Goal: Task Accomplishment & Management: Manage account settings

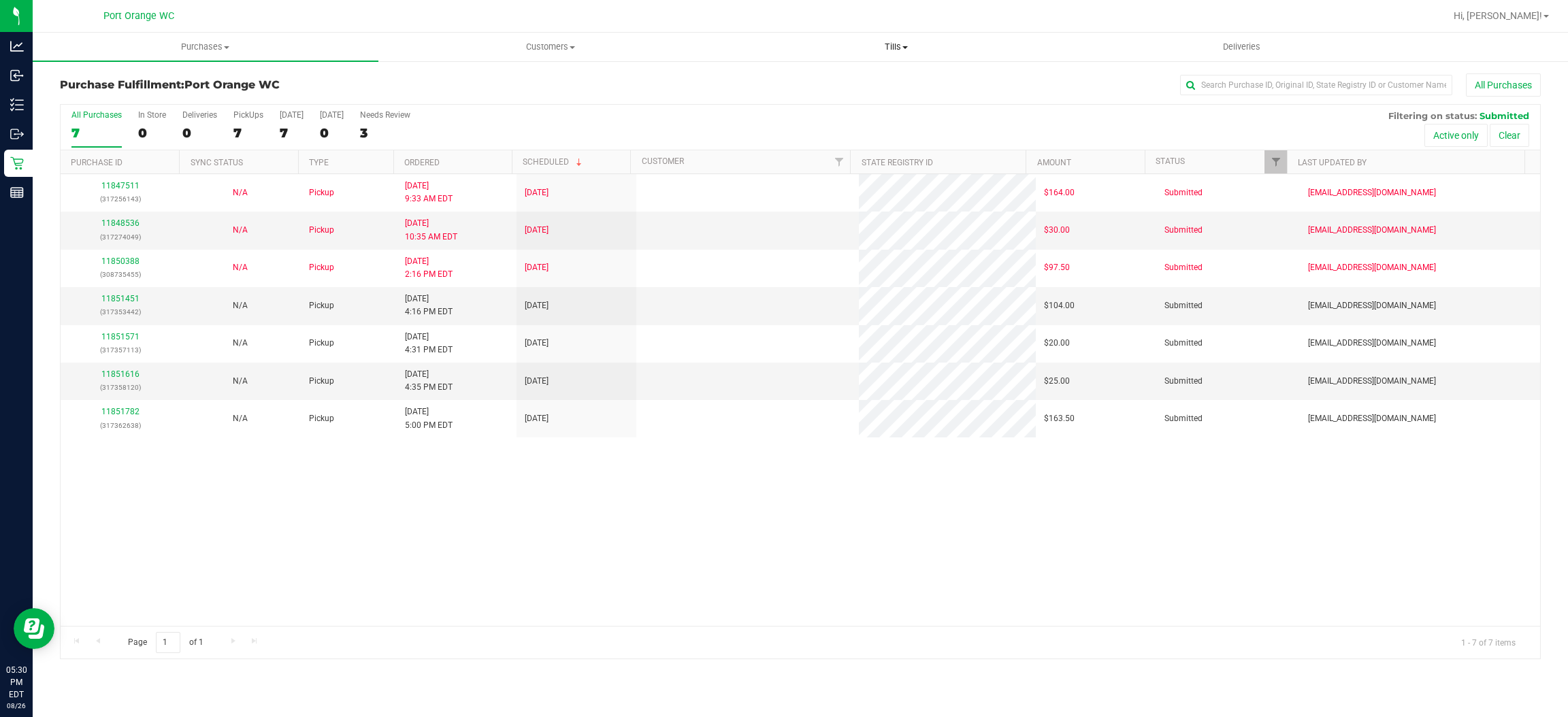
click at [838, 39] on uib-tab-heading "Tills Manage tills Reconcile e-payments" at bounding box center [896, 47] width 344 height 27
click at [817, 80] on li "Manage tills" at bounding box center [896, 82] width 346 height 16
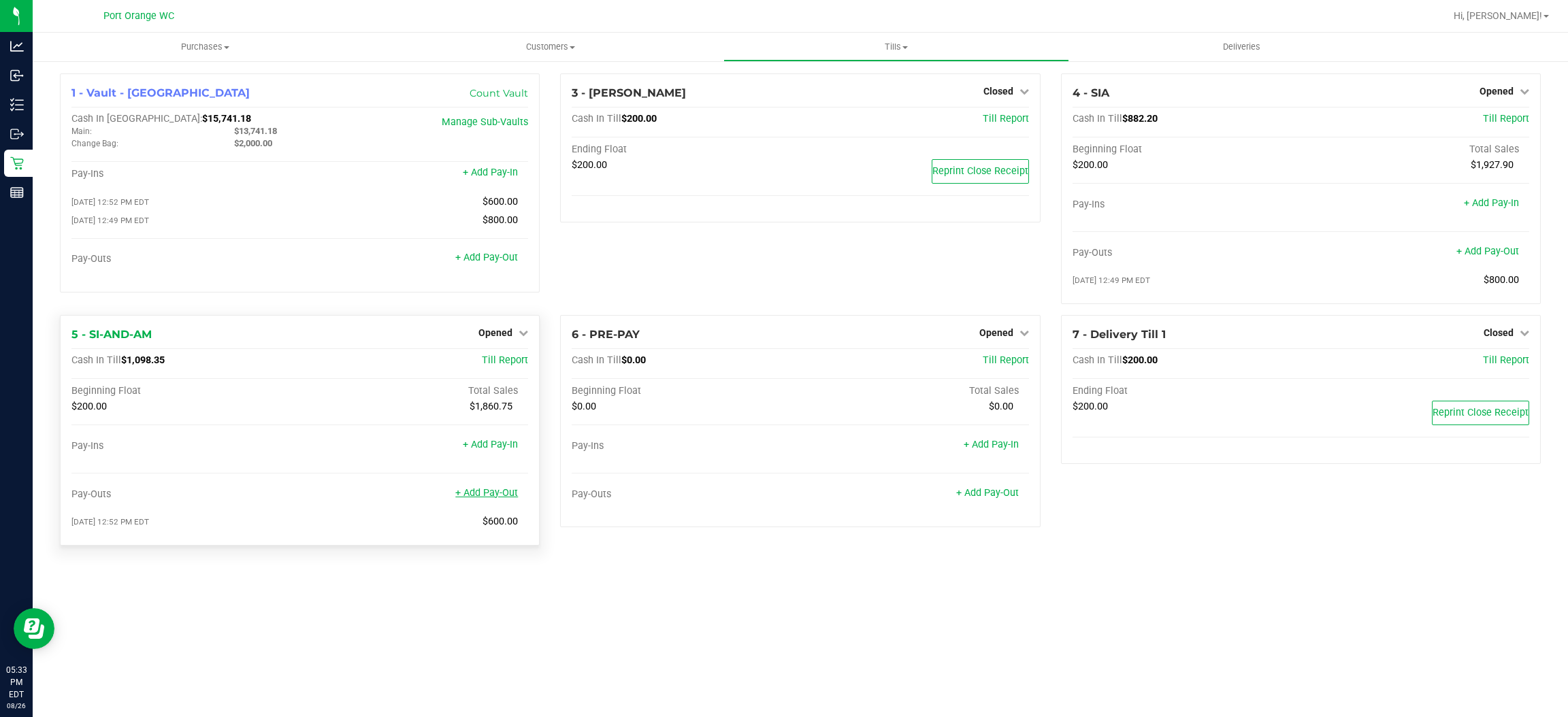
click at [485, 493] on link "+ Add Pay-Out" at bounding box center [487, 493] width 63 height 12
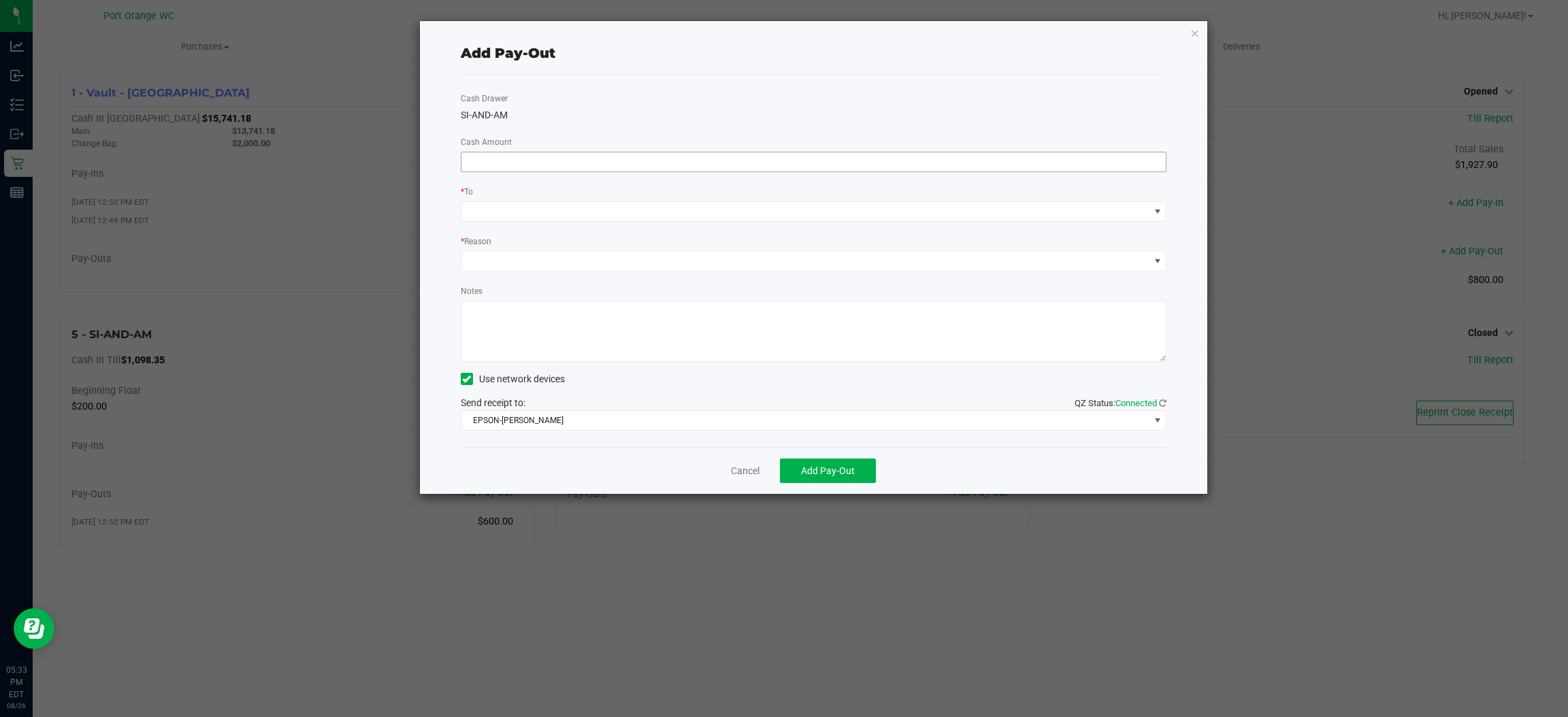
click at [880, 167] on input at bounding box center [814, 162] width 705 height 19
type input "$850.00"
click at [774, 206] on span at bounding box center [805, 212] width 688 height 19
click at [497, 282] on div "Change Bag (Vault - Port Orange)" at bounding box center [561, 271] width 184 height 24
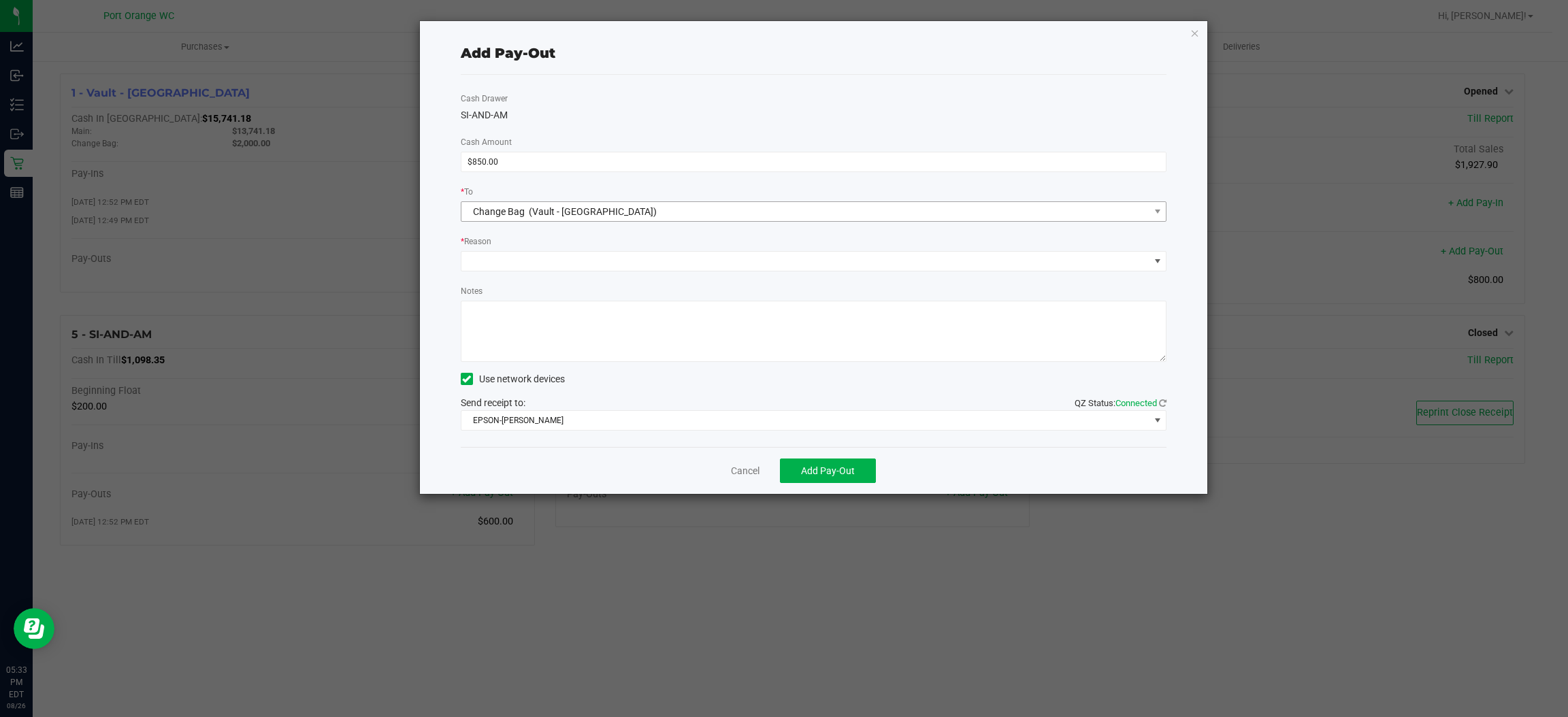
drag, startPoint x: 567, startPoint y: 173, endPoint x: 542, endPoint y: 207, distance: 42.2
click at [565, 178] on div "Cash Drawer SI-AND-AM Cash Amount $850.00 * To Change Bag (Vault - Port Orange)…" at bounding box center [814, 261] width 706 height 372
click at [542, 207] on span "(Vault - Port Orange)" at bounding box center [593, 212] width 128 height 11
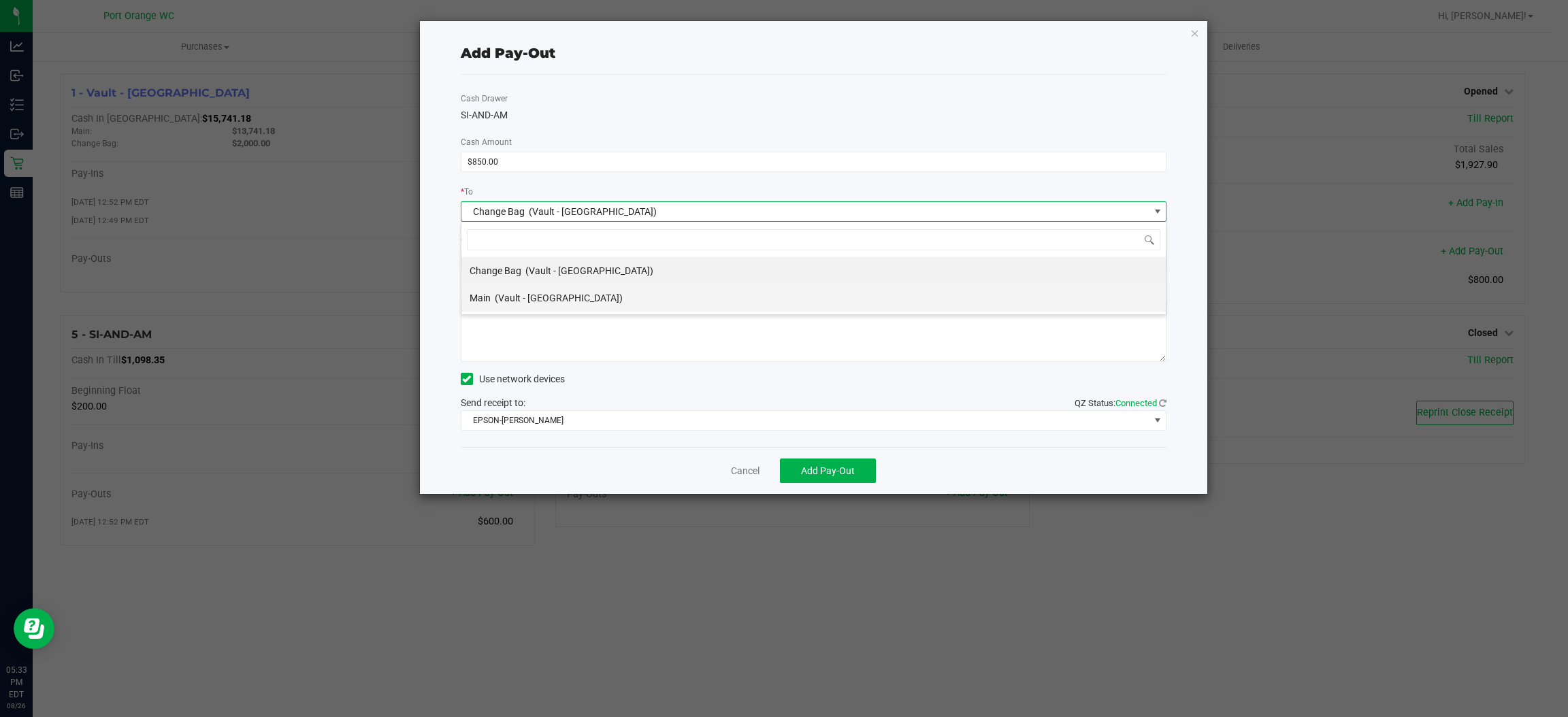
click at [497, 300] on span "(Vault - Port Orange)" at bounding box center [559, 298] width 128 height 11
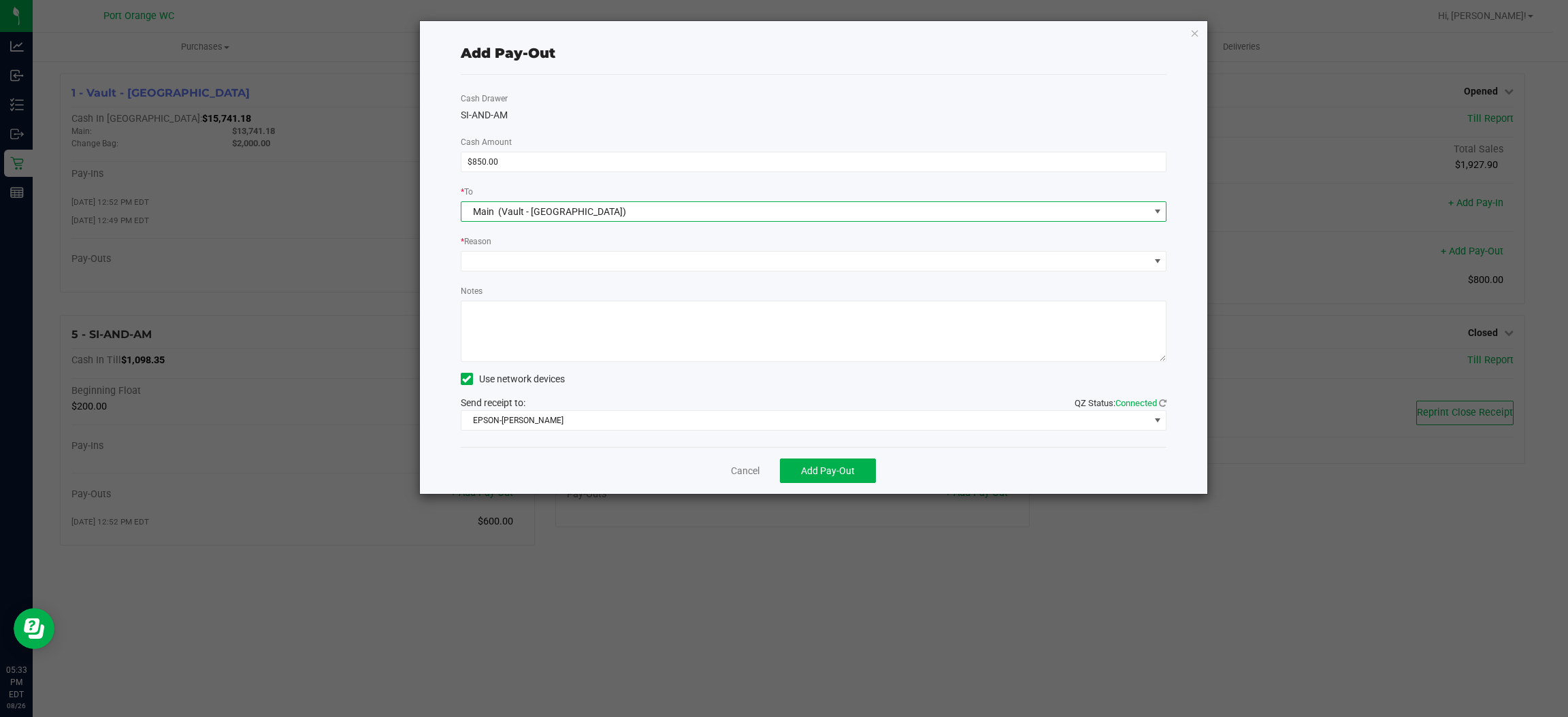
click at [510, 273] on div "Cash Drawer SI-AND-AM Cash Amount $850.00 * To Main (Vault - Port Orange) * Rea…" at bounding box center [814, 261] width 706 height 372
click at [525, 249] on div "* Reason" at bounding box center [814, 252] width 727 height 37
drag, startPoint x: 521, startPoint y: 252, endPoint x: 509, endPoint y: 269, distance: 20.8
click at [521, 252] on span at bounding box center [805, 261] width 688 height 19
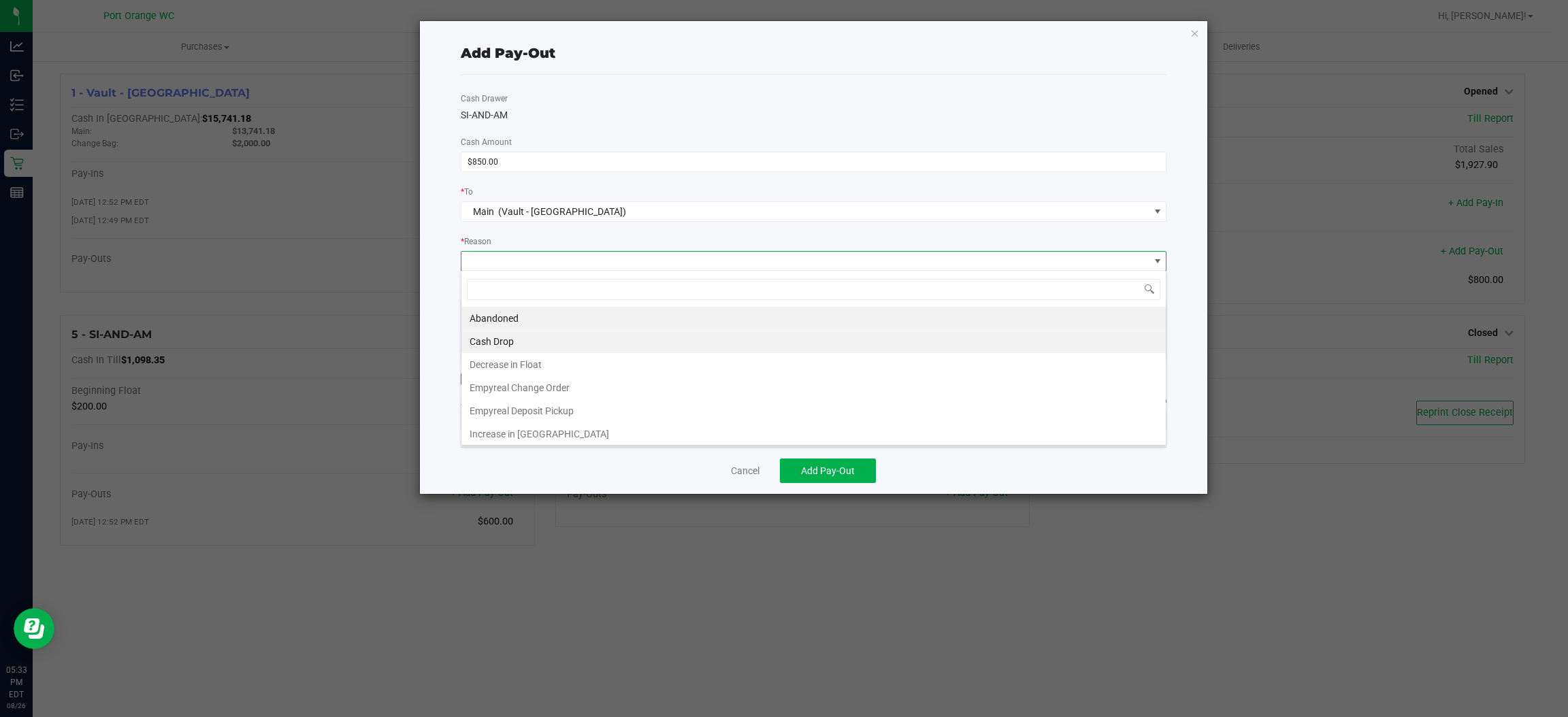
click at [493, 338] on li "Cash Drop" at bounding box center [813, 341] width 704 height 23
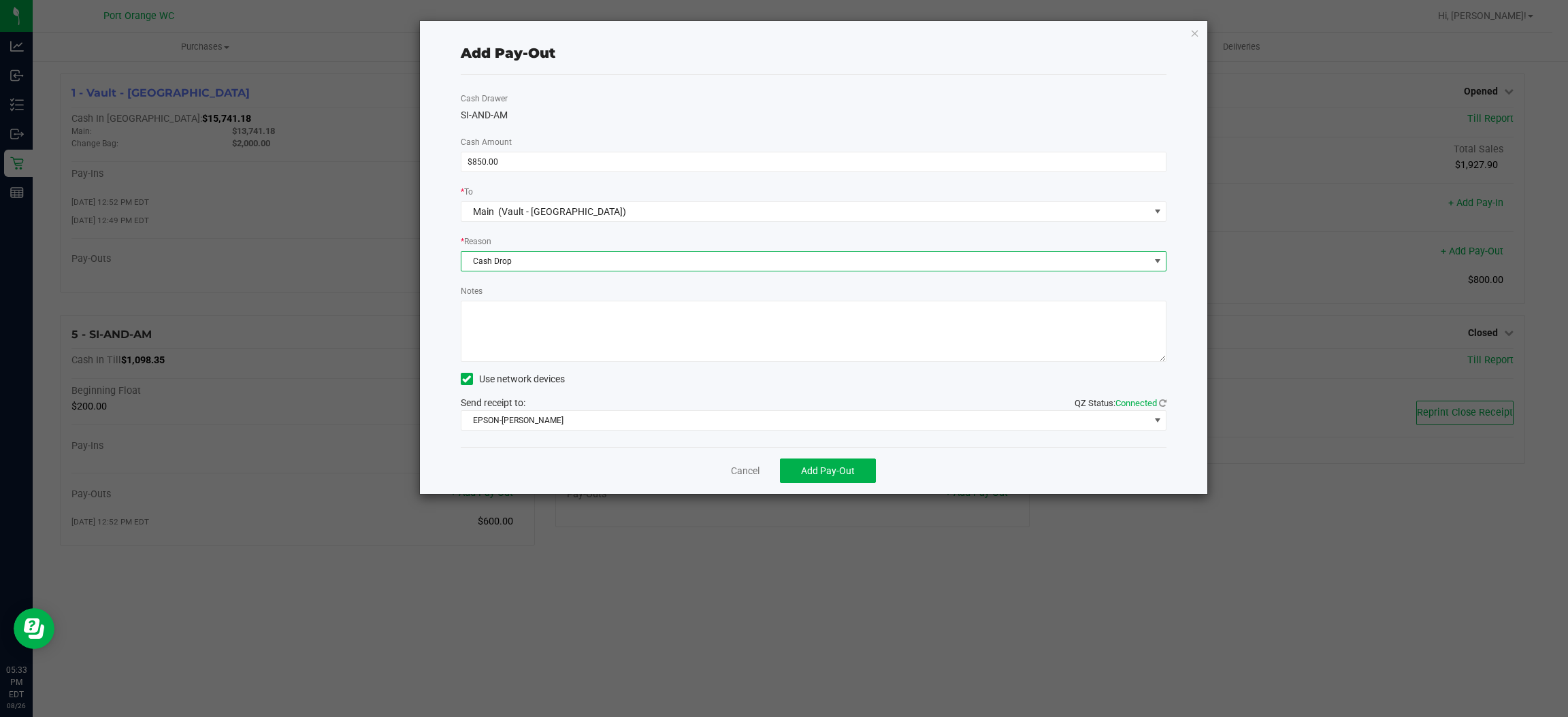
click at [566, 324] on textarea "Notes" at bounding box center [814, 331] width 706 height 61
type textarea "MO"
click at [537, 401] on div "Send receipt to: QZ Status: Connected EPSON-BOBBIE-GENTRY" at bounding box center [814, 413] width 706 height 35
click at [529, 414] on span "EPSON-BOBBIE-GENTRY" at bounding box center [805, 420] width 688 height 19
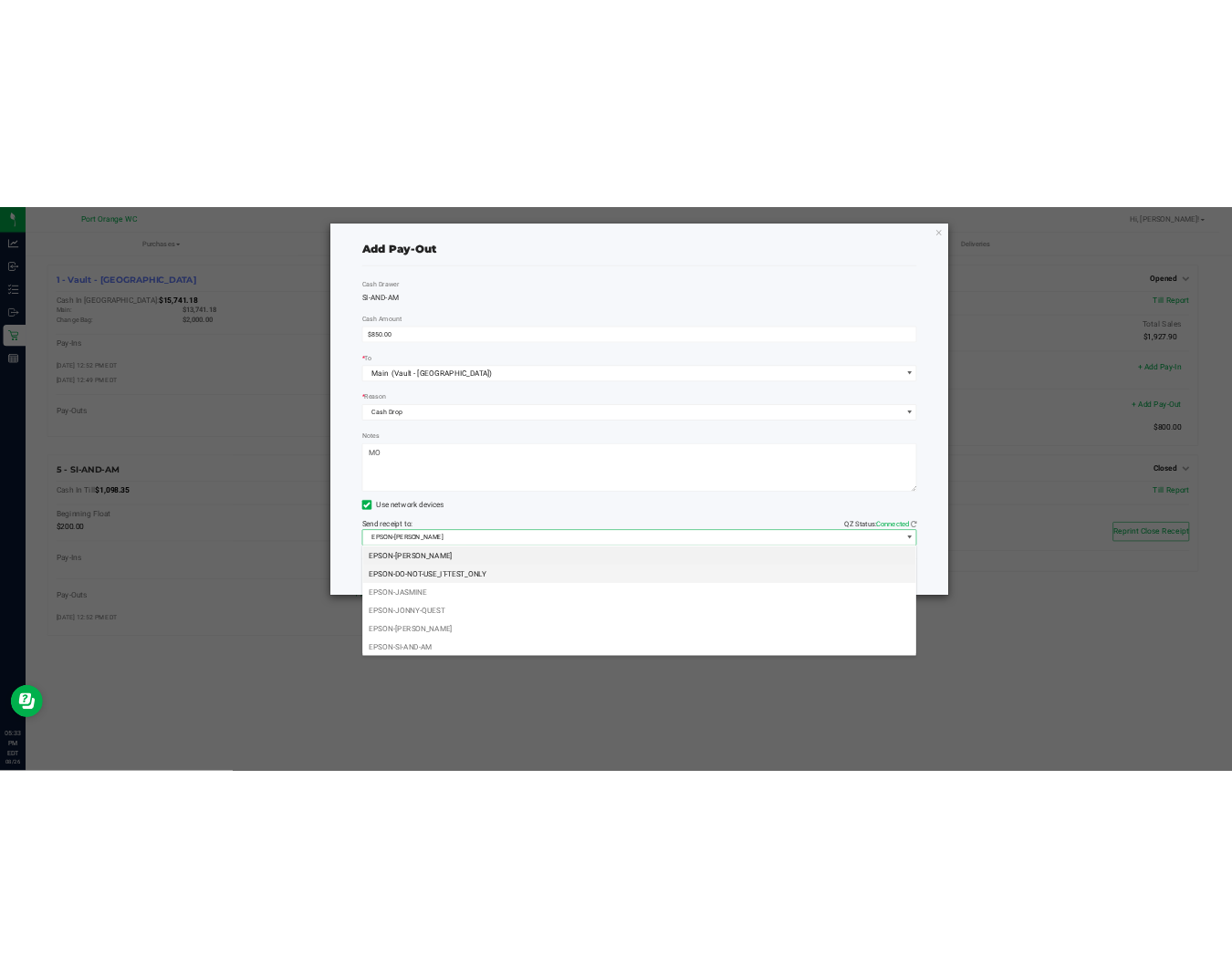
scroll to position [36, 0]
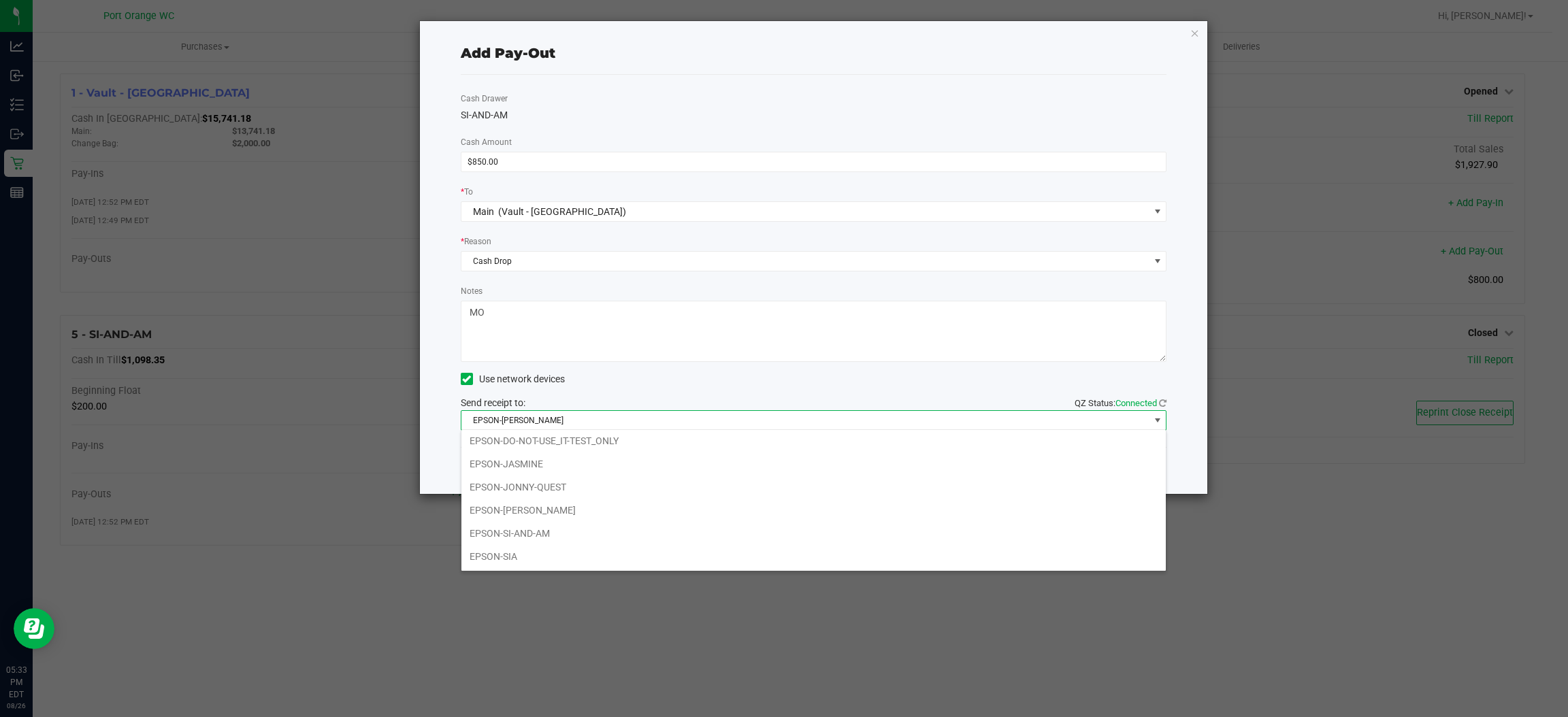
click at [549, 522] on li "EPSON-SI-AND-AM" at bounding box center [813, 533] width 704 height 23
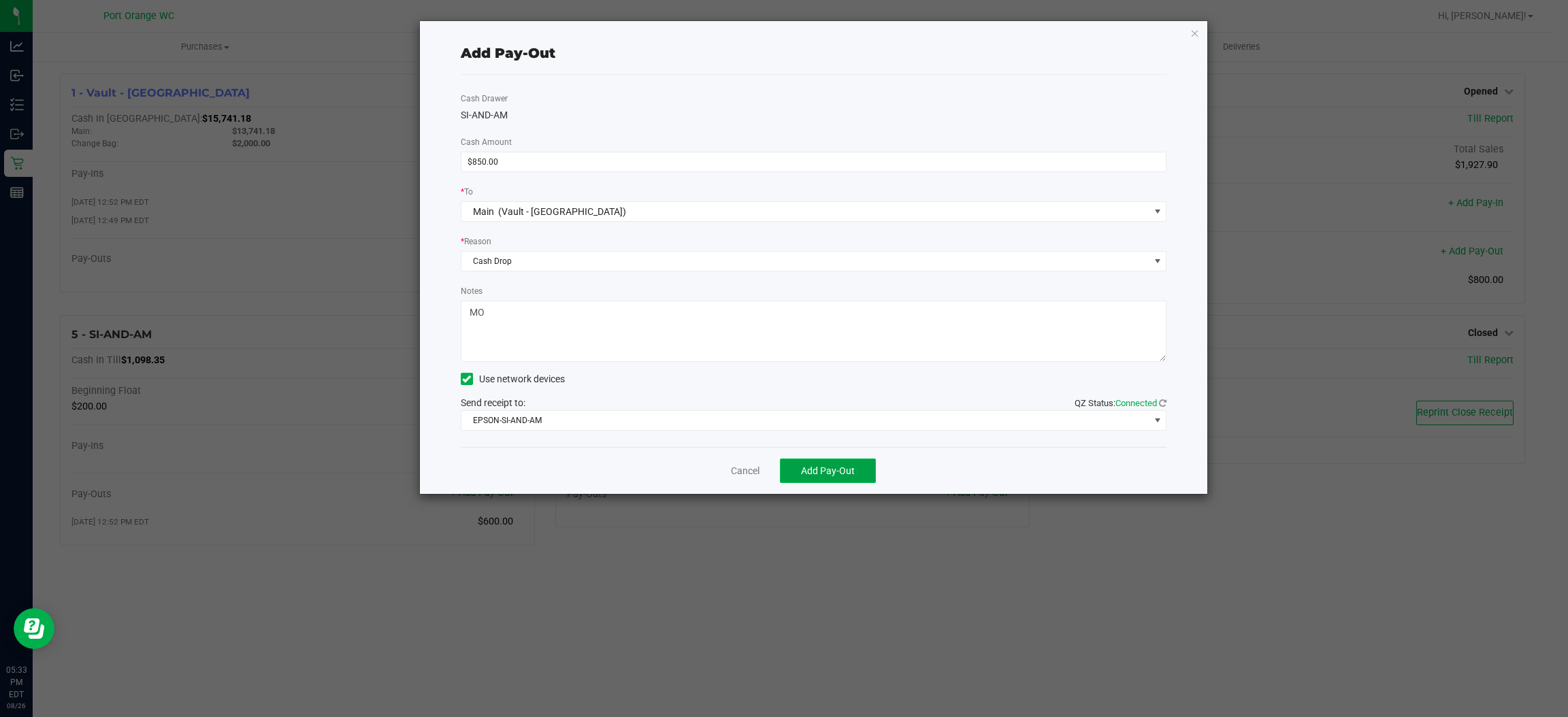
drag, startPoint x: 834, startPoint y: 471, endPoint x: 811, endPoint y: 501, distance: 37.8
click at [834, 472] on span "Add Pay-Out" at bounding box center [828, 471] width 54 height 11
click at [736, 472] on link "Dismiss" at bounding box center [740, 471] width 33 height 14
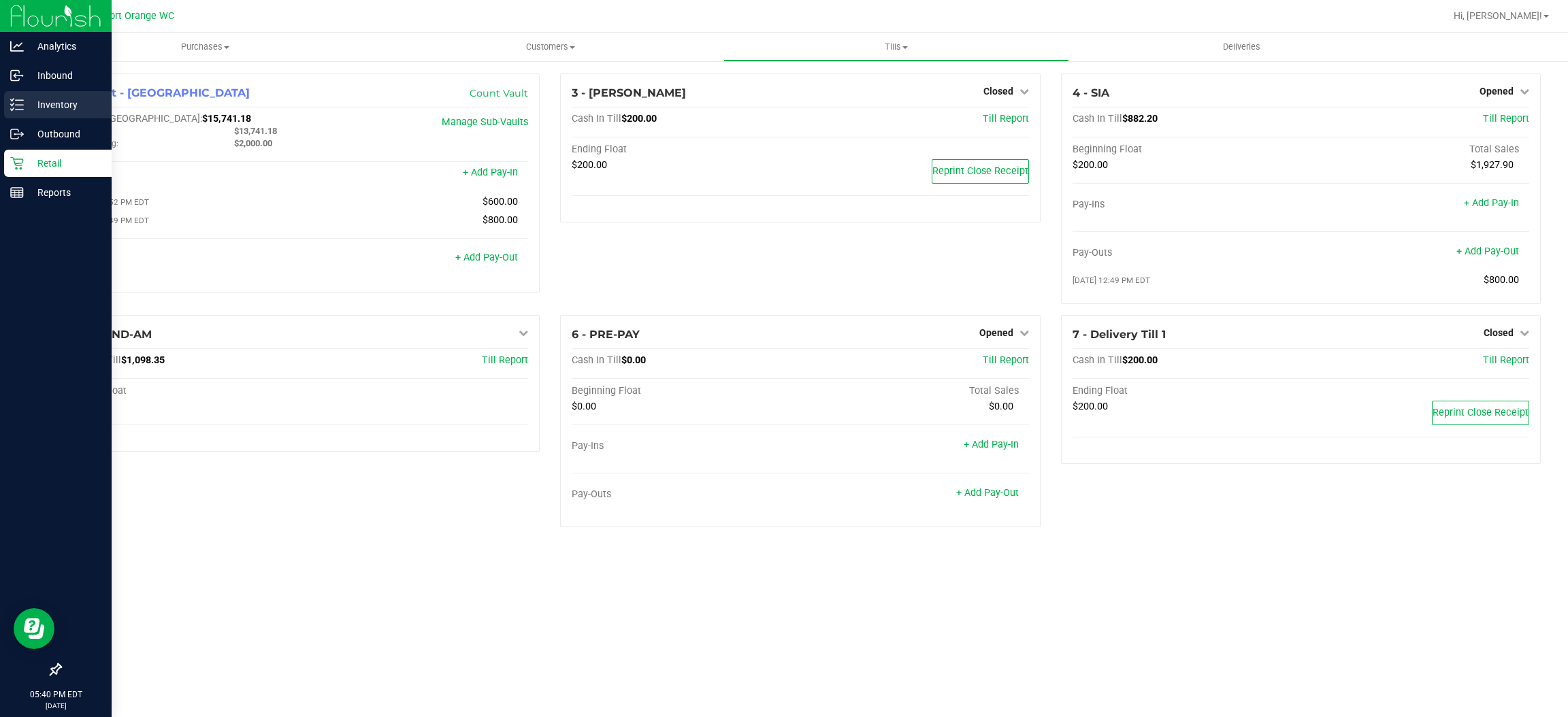
click at [31, 94] on div "Inventory" at bounding box center [58, 105] width 108 height 27
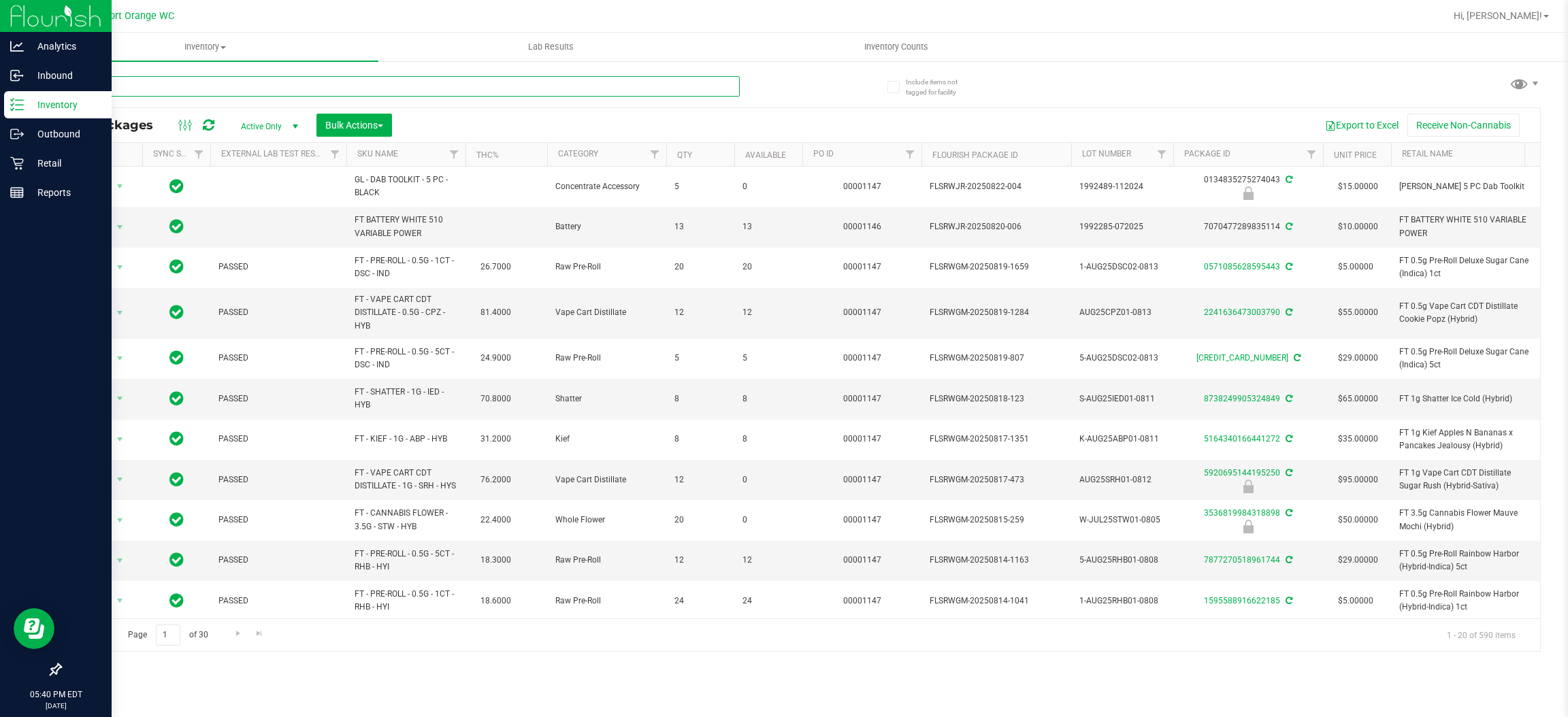
click at [314, 88] on input "text" at bounding box center [399, 86] width 680 height 20
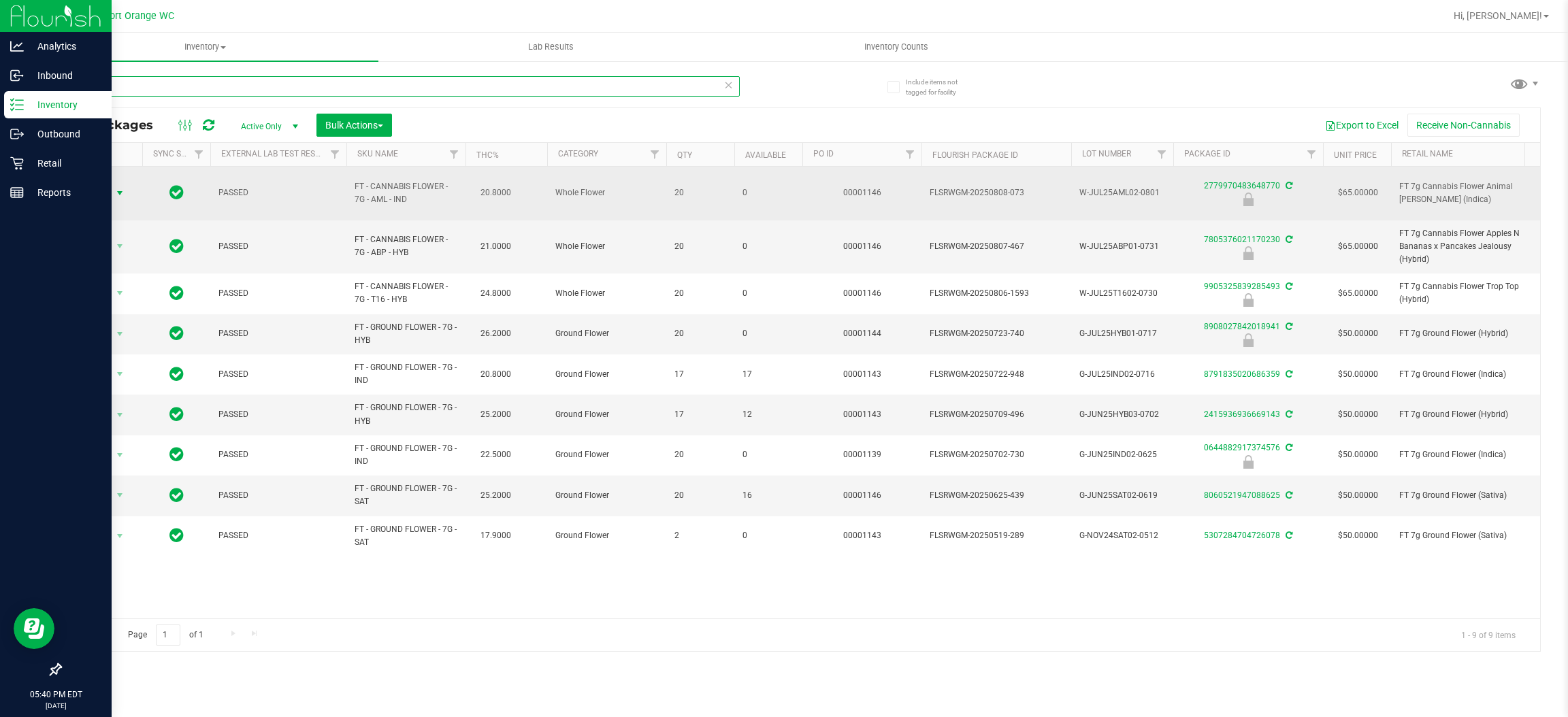
type input "7g"
click at [99, 190] on span "Action" at bounding box center [93, 193] width 37 height 19
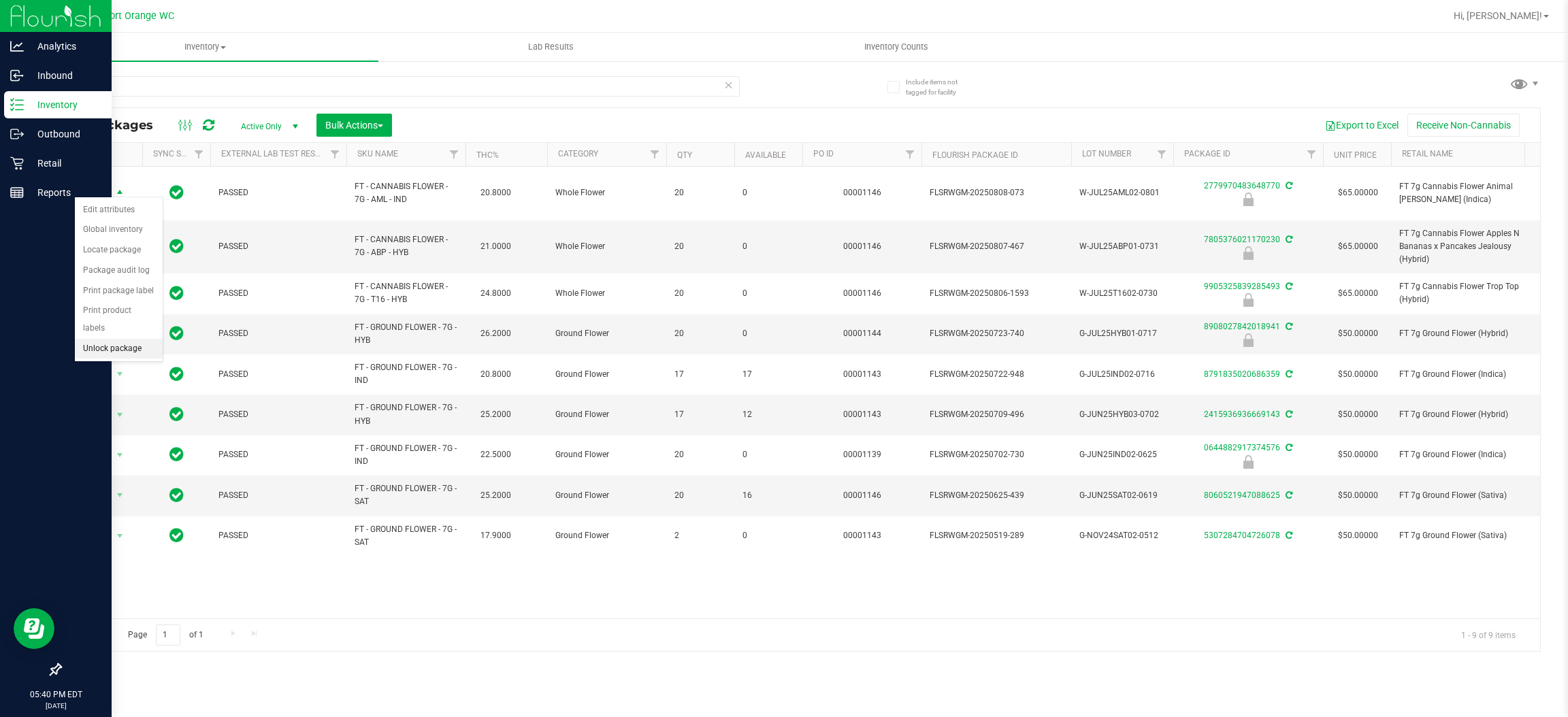
click at [115, 339] on li "Unlock package" at bounding box center [118, 349] width 88 height 20
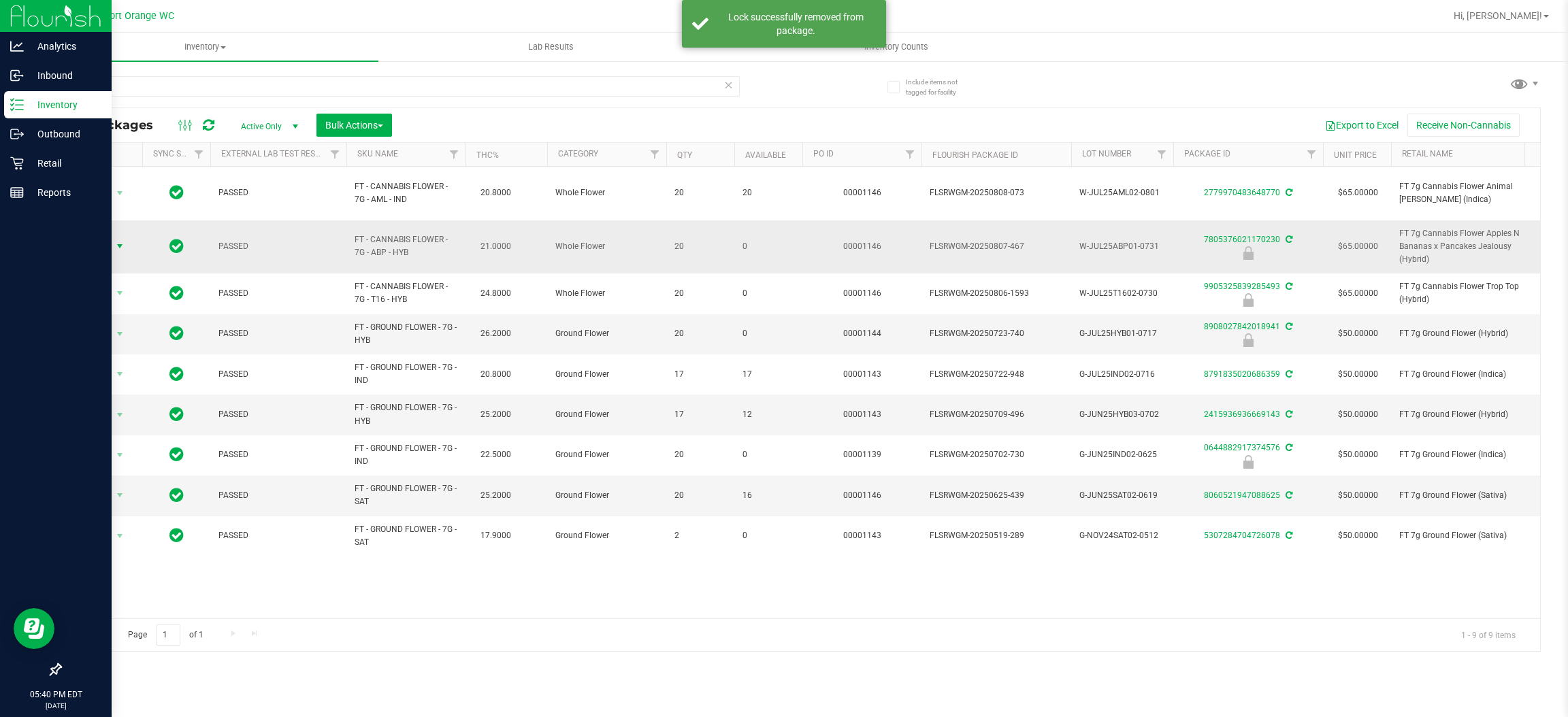
click at [101, 237] on span "Action" at bounding box center [93, 246] width 37 height 19
click at [108, 384] on li "Unlock package" at bounding box center [118, 395] width 88 height 20
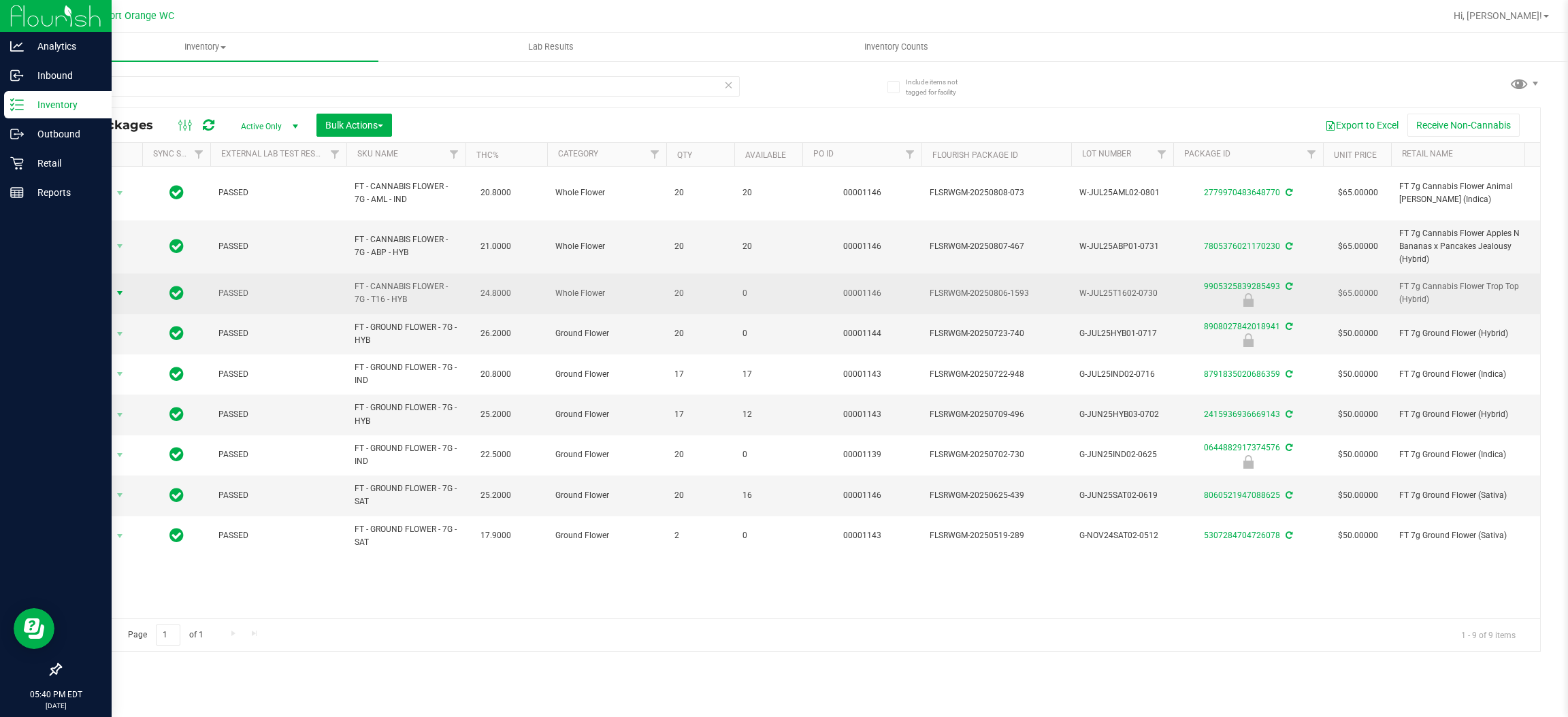
click at [117, 288] on span "select" at bounding box center [120, 293] width 11 height 11
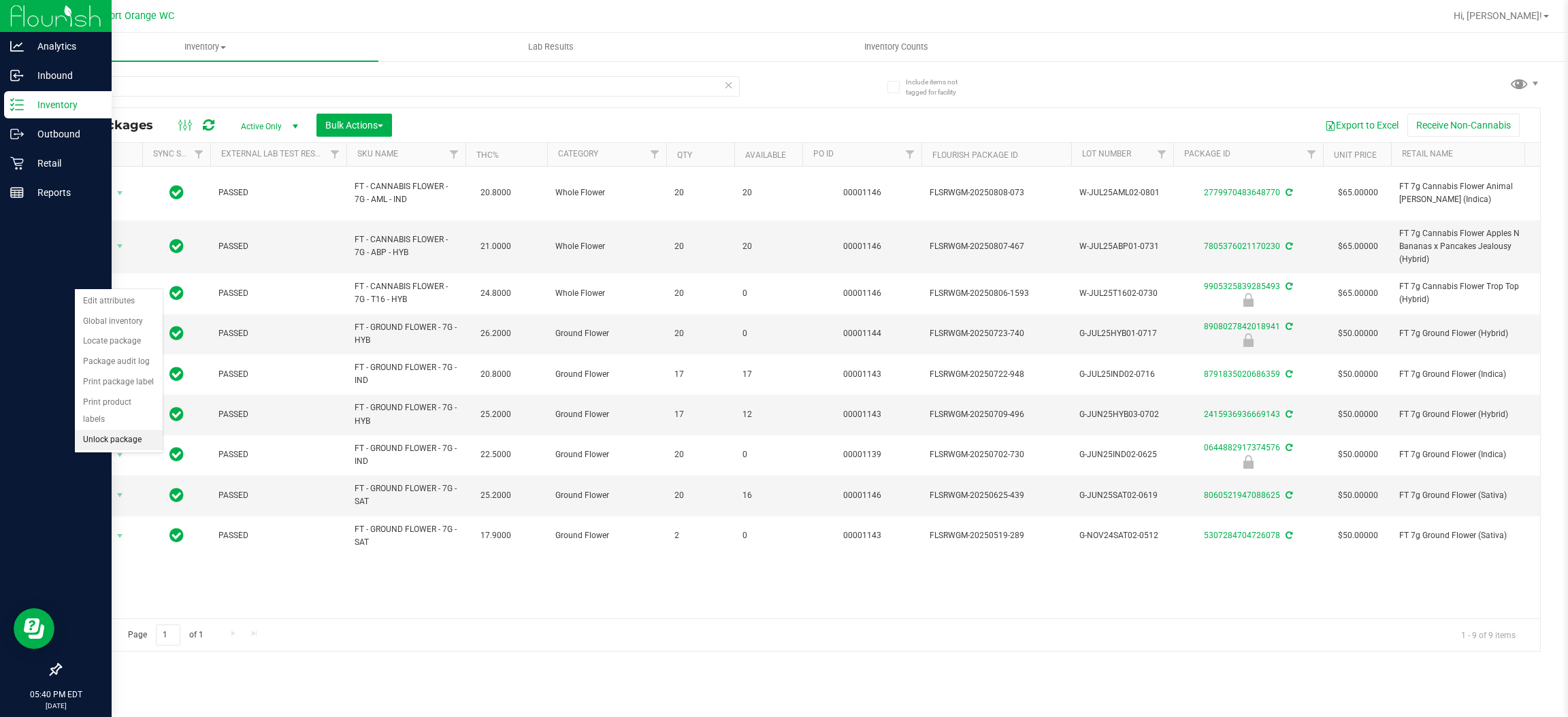
click at [118, 430] on li "Unlock package" at bounding box center [118, 440] width 88 height 20
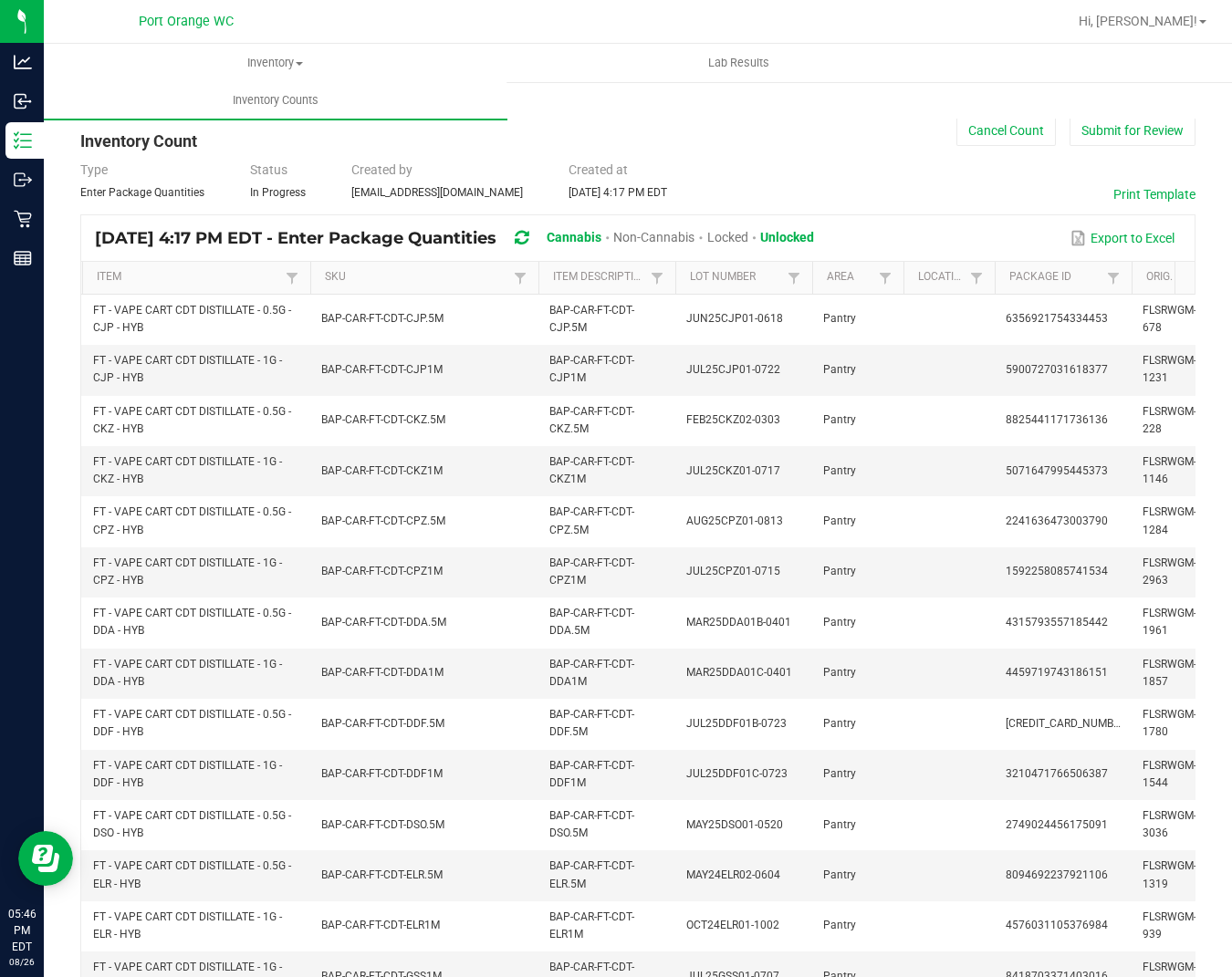
scroll to position [412, 0]
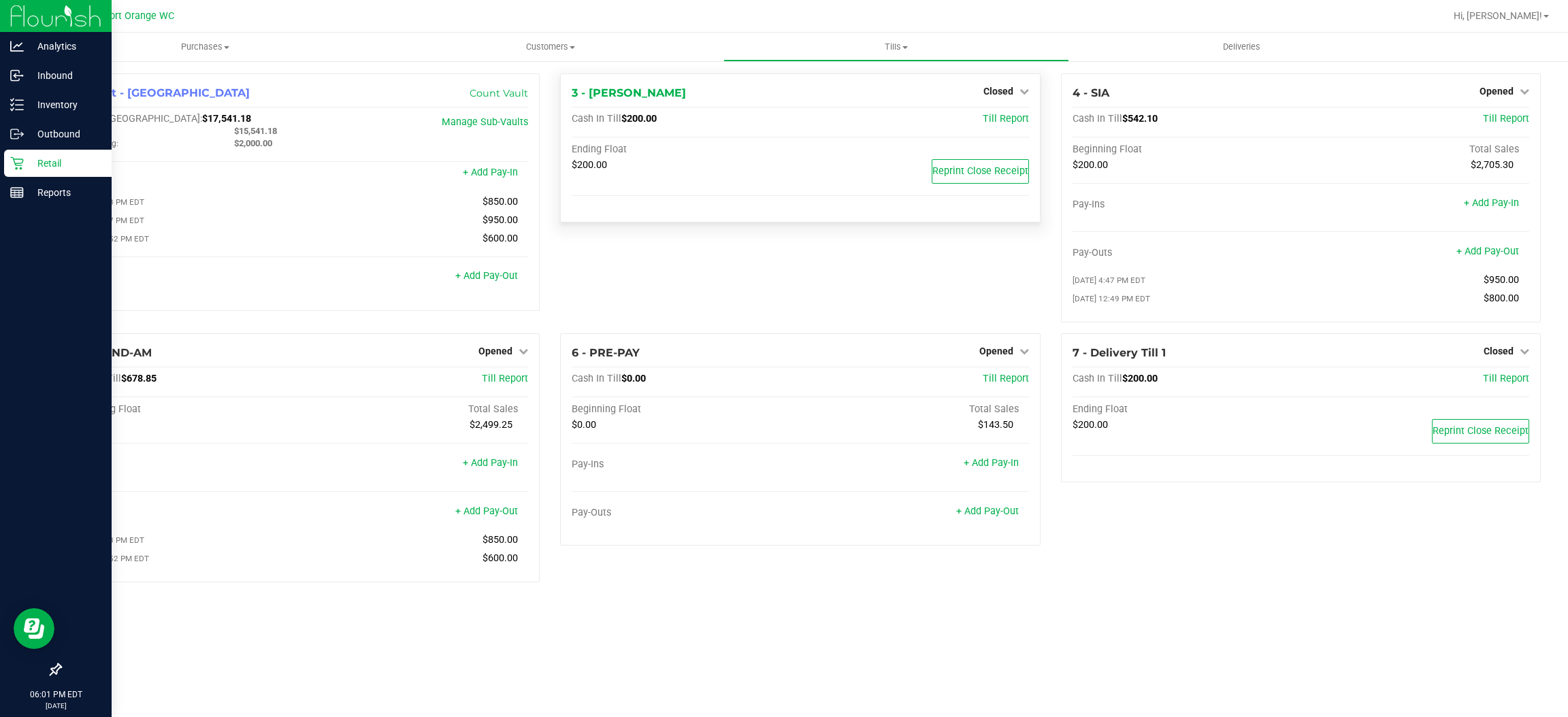
click at [97, 165] on p "Retail" at bounding box center [65, 163] width 82 height 16
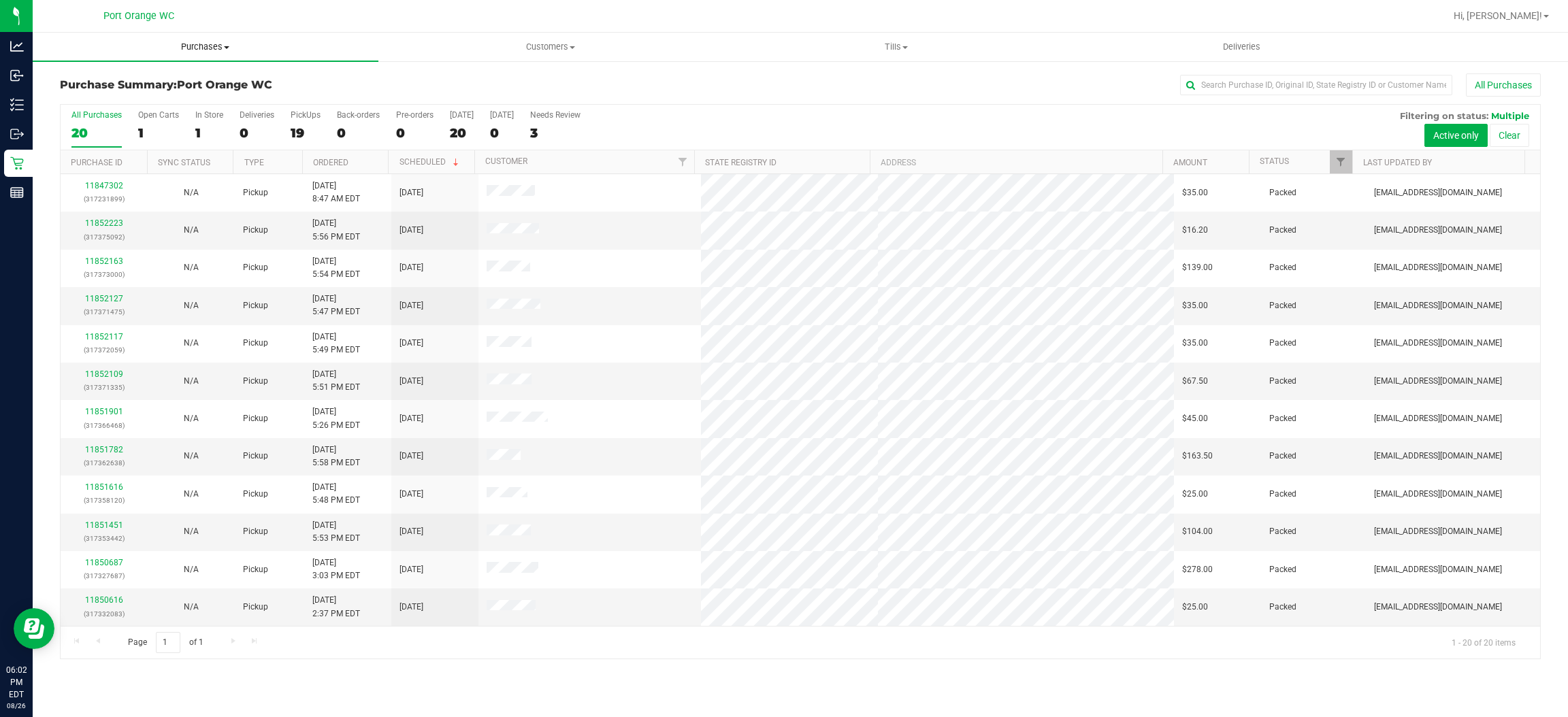
click at [220, 59] on uib-tab-heading "Purchases Summary of purchases Fulfillment All purchases" at bounding box center [206, 47] width 346 height 29
click at [153, 102] on li "Fulfillment" at bounding box center [206, 99] width 346 height 16
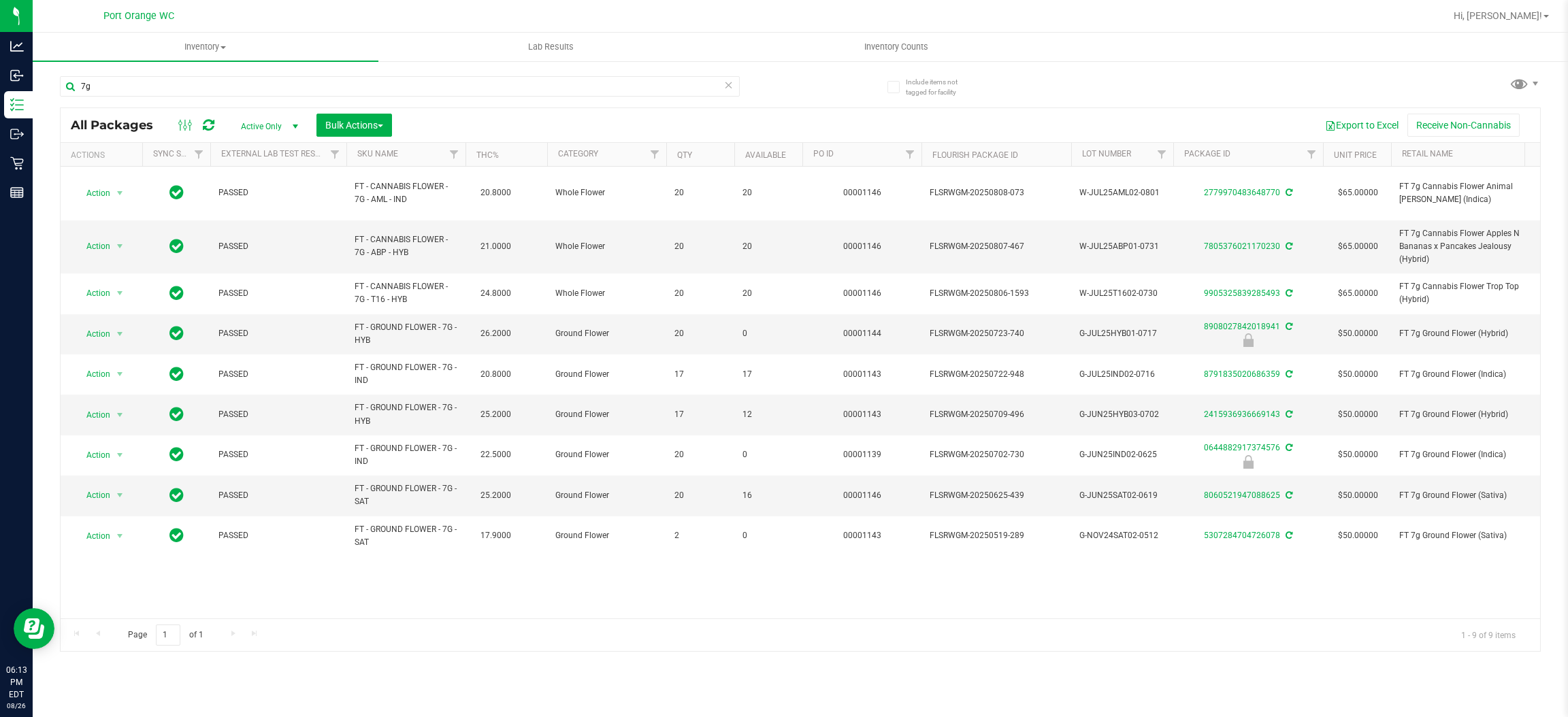
type input "7"
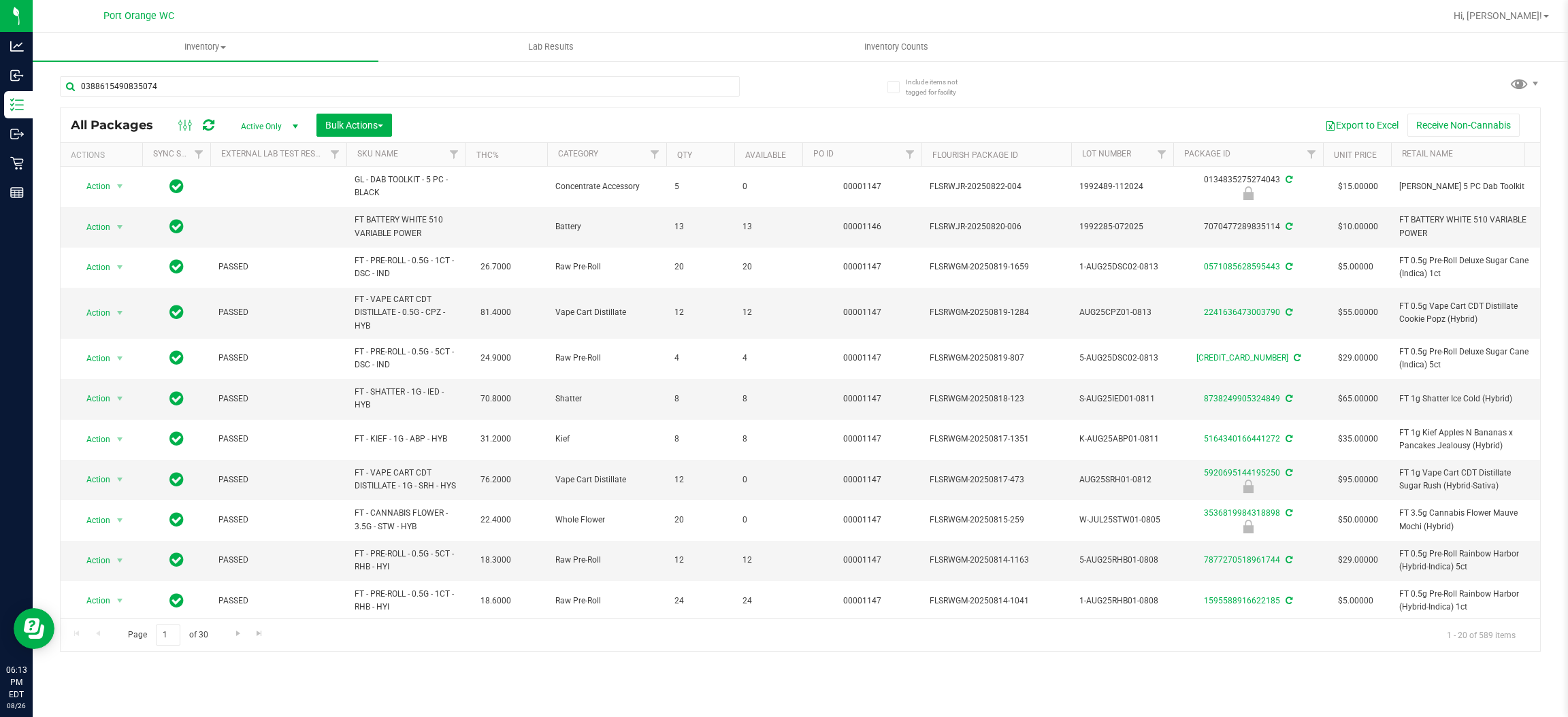
type input "0388615490835074"
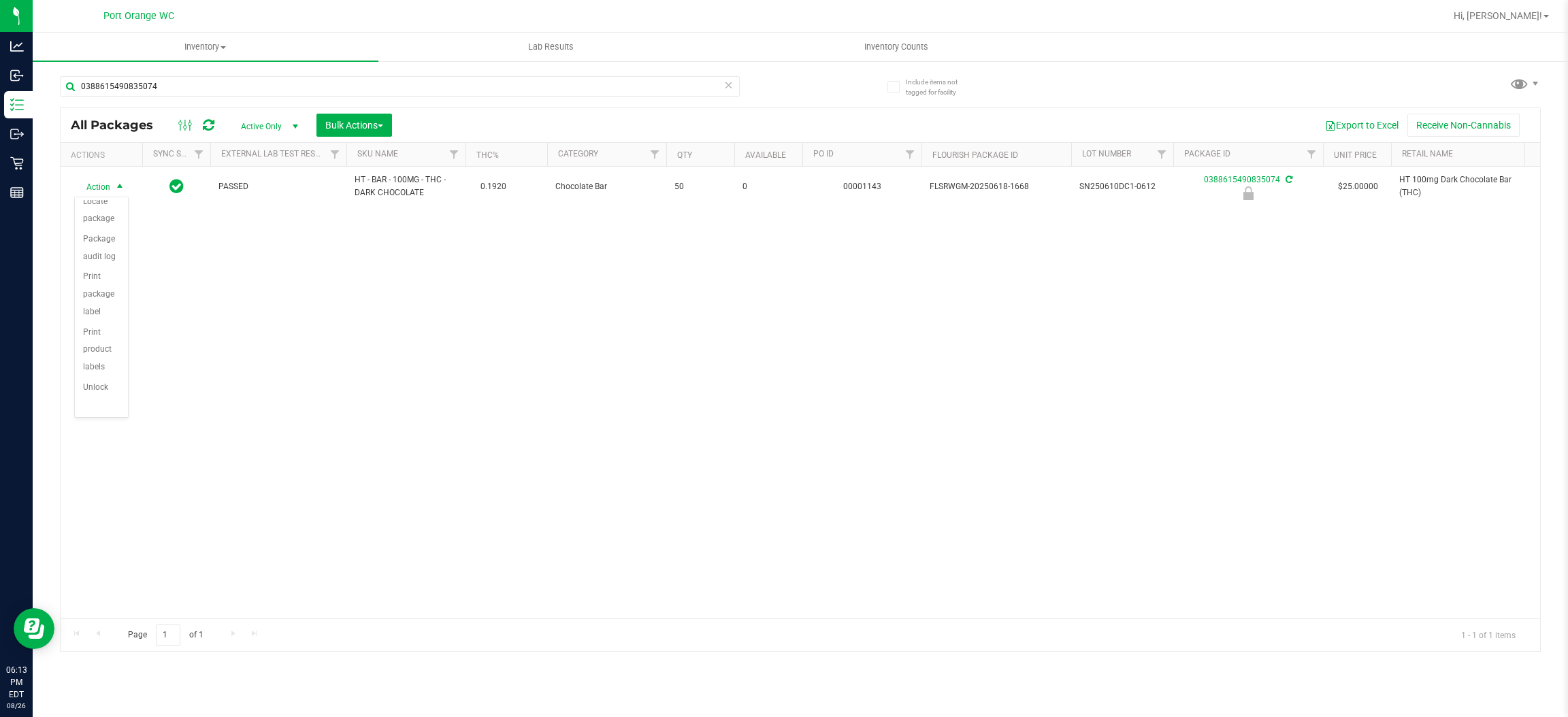
scroll to position [100, 0]
click at [87, 385] on li "Unlock package" at bounding box center [101, 381] width 53 height 37
click at [199, 79] on input "0388615490835074" at bounding box center [399, 86] width 680 height 20
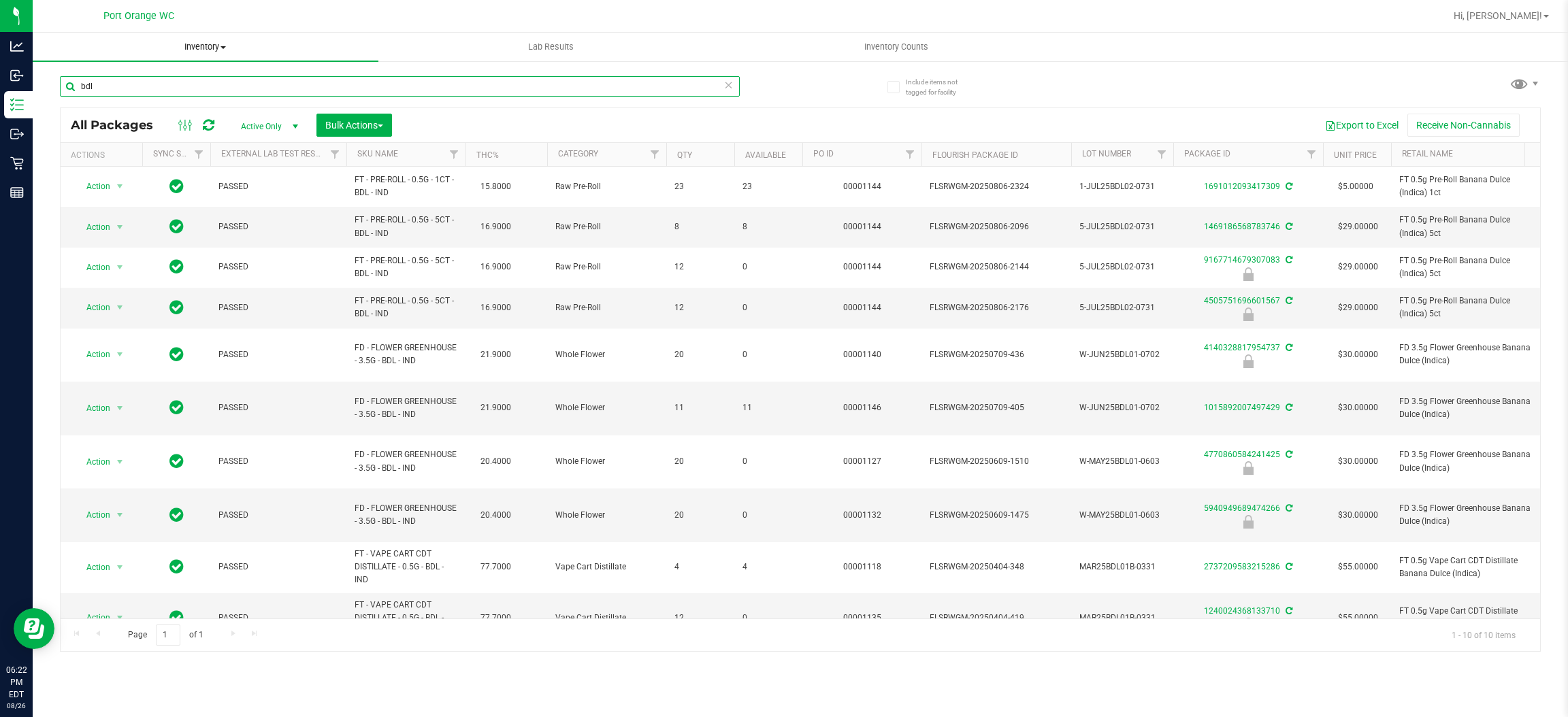
type input "bdl"
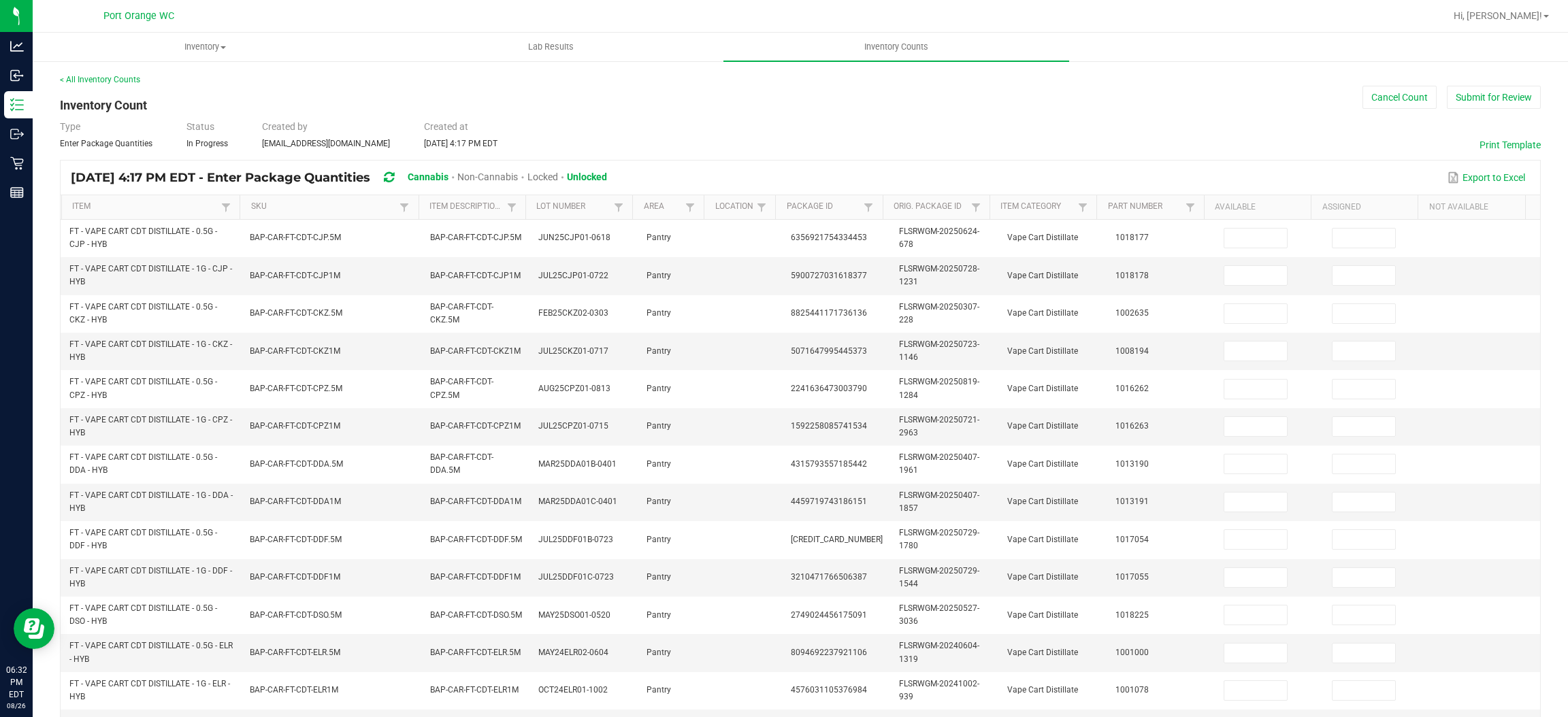
scroll to position [307, 0]
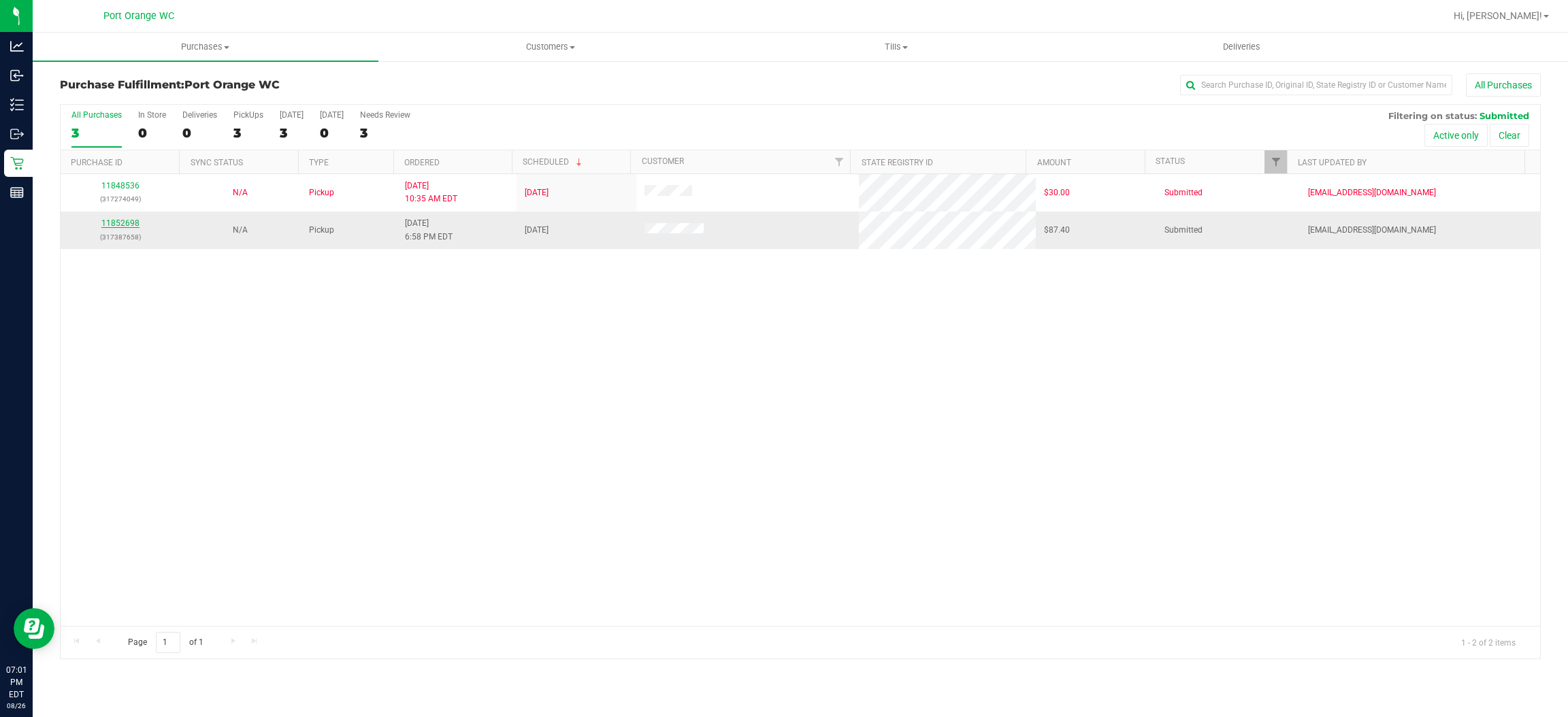
click at [114, 222] on link "11852698" at bounding box center [120, 223] width 38 height 10
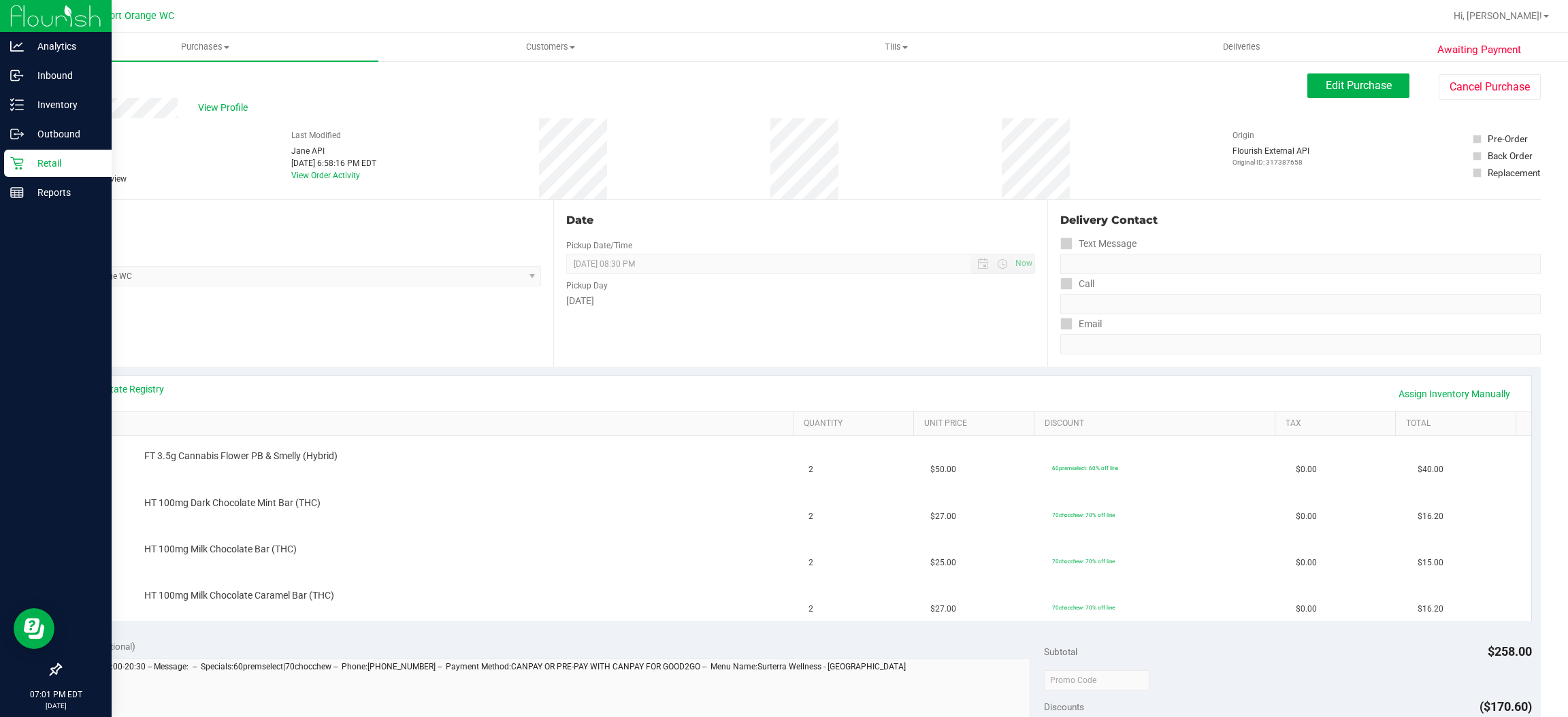
click at [48, 159] on p "Retail" at bounding box center [65, 163] width 82 height 16
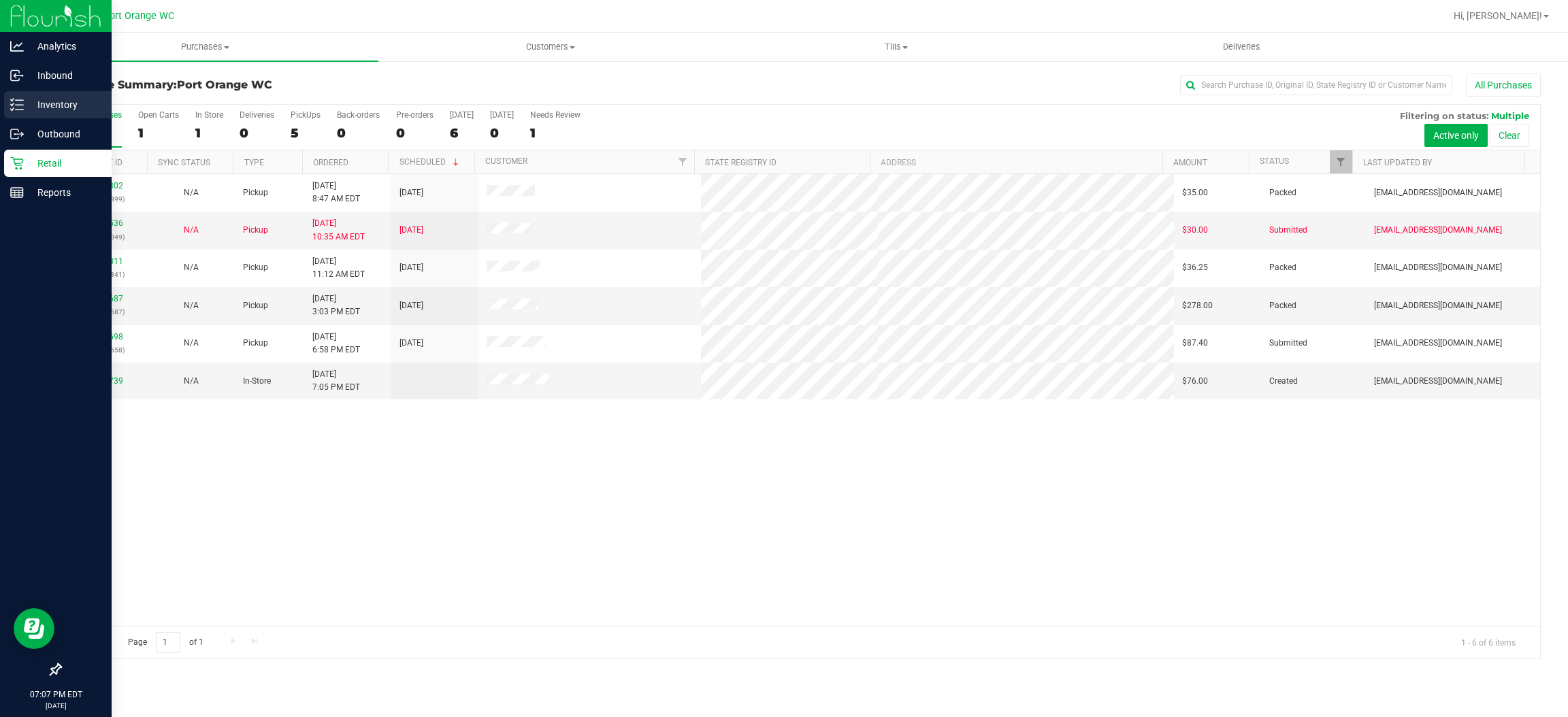
click at [20, 103] on icon at bounding box center [17, 105] width 14 height 14
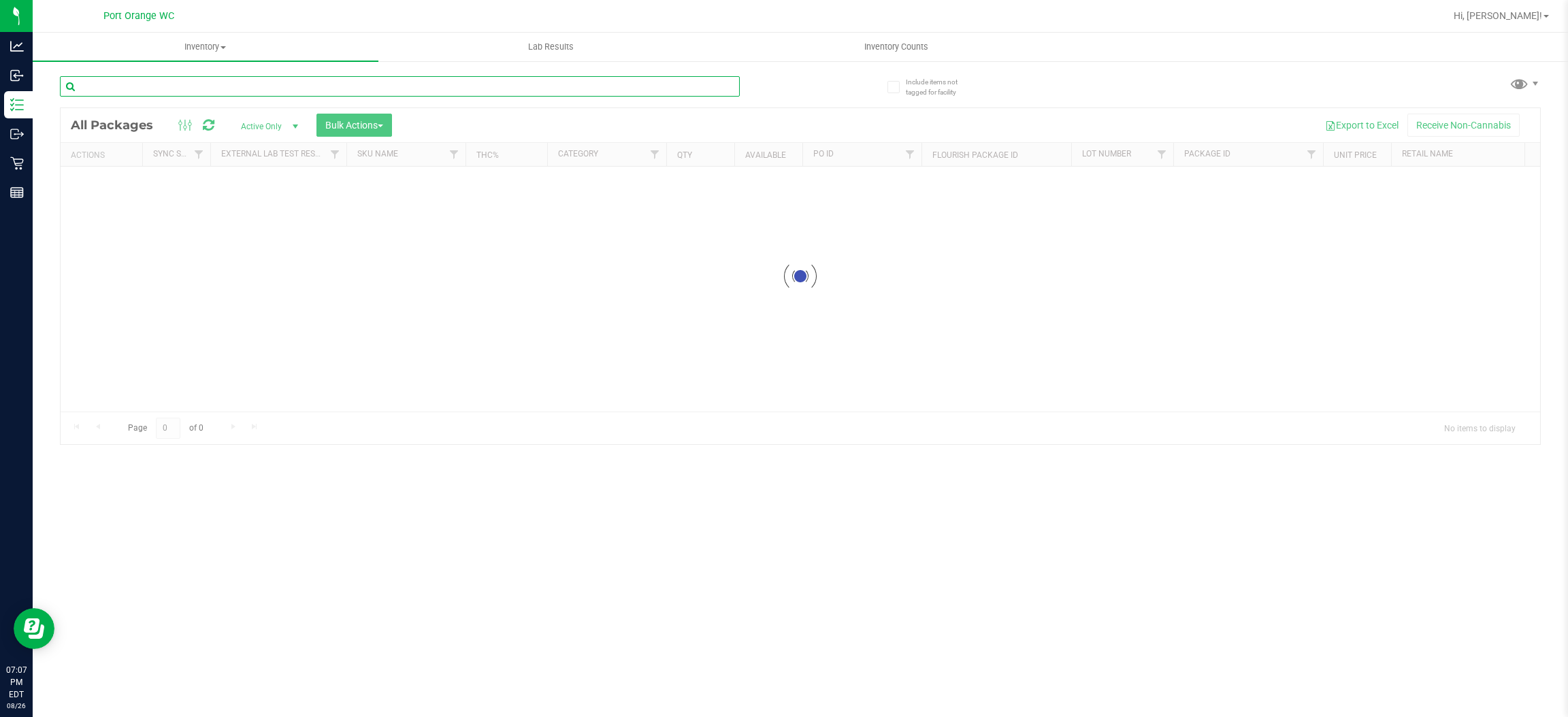
click at [342, 85] on input "text" at bounding box center [399, 86] width 680 height 20
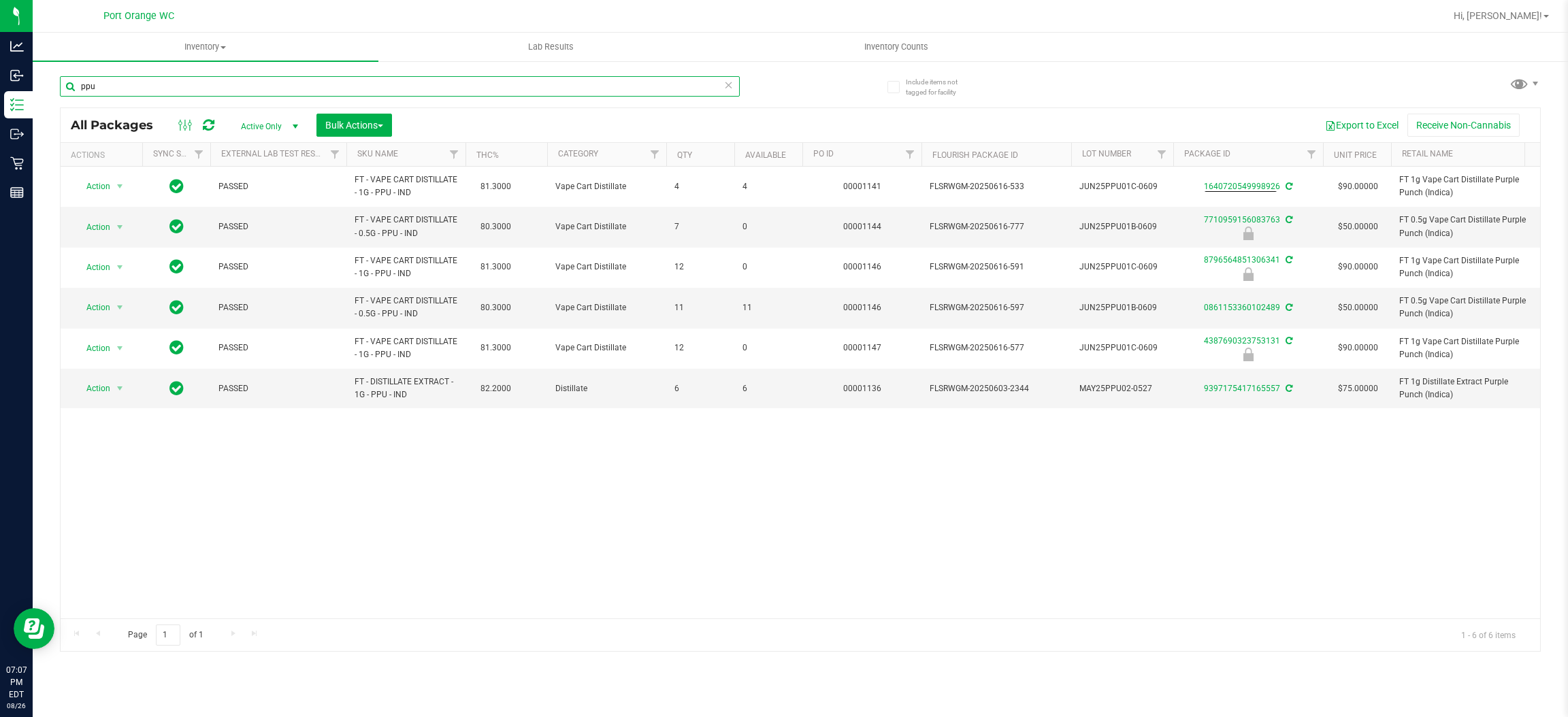
click at [120, 76] on input "ppu" at bounding box center [399, 86] width 680 height 20
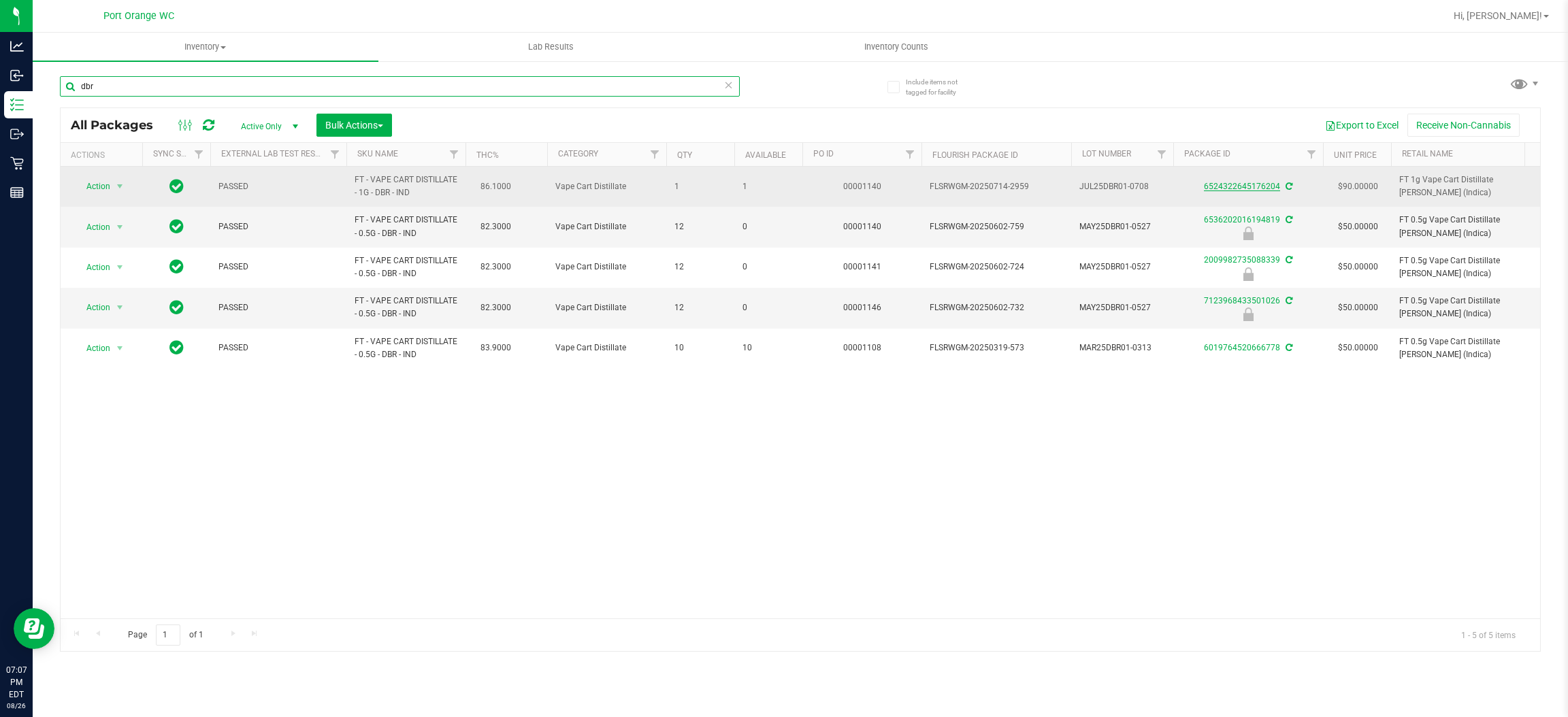
type input "dbr"
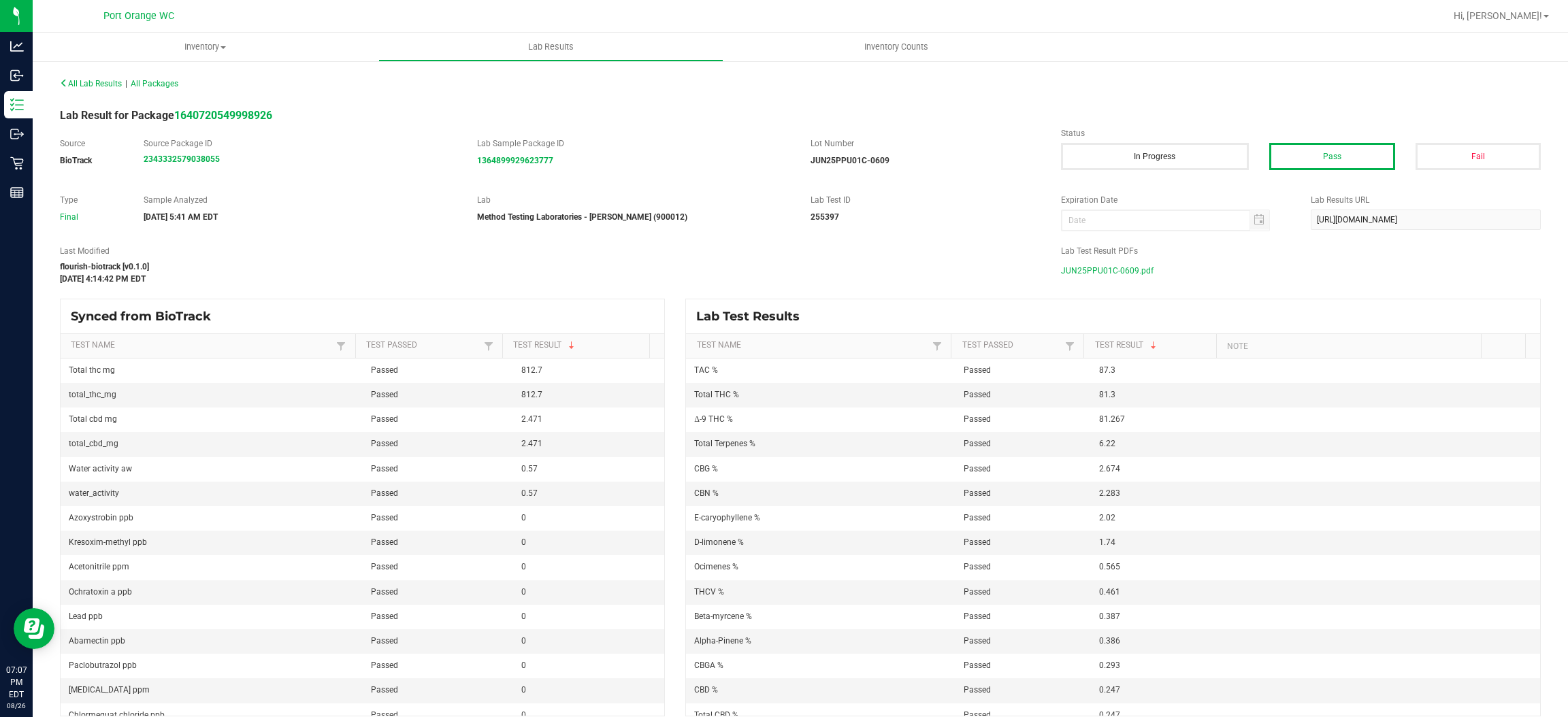
click at [1108, 271] on span "JUN25PPU01C-0609.pdf" at bounding box center [1107, 271] width 93 height 20
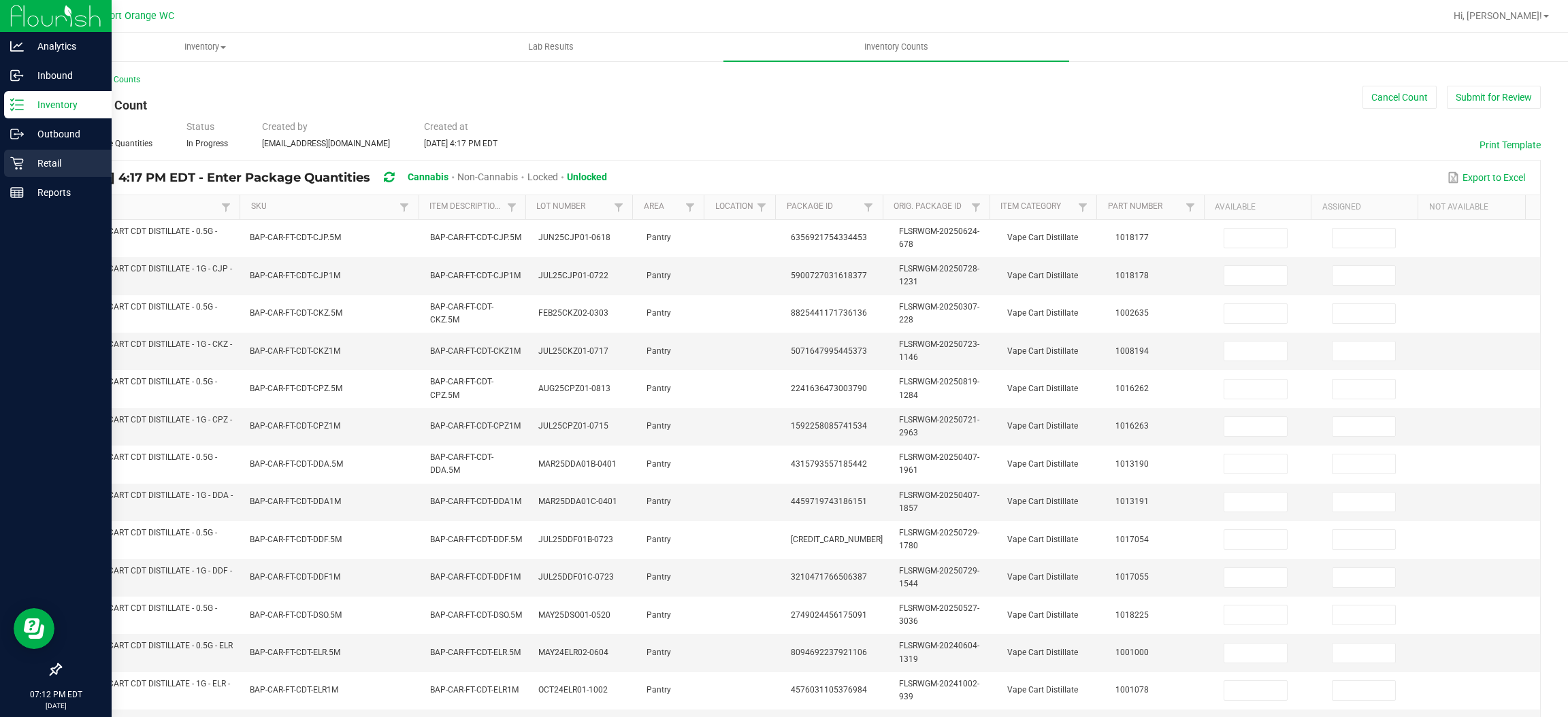
scroll to position [307, 0]
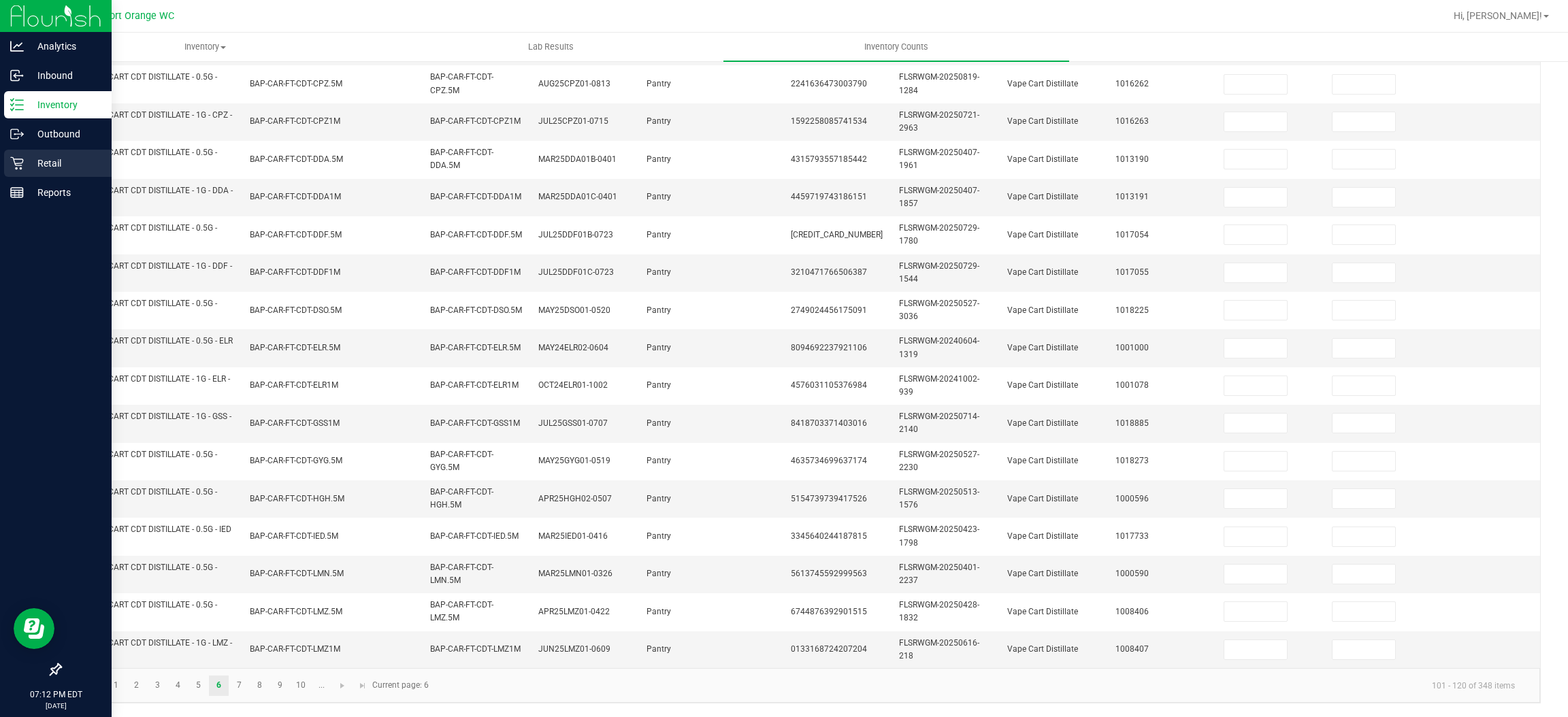
click at [20, 165] on icon at bounding box center [16, 163] width 13 height 13
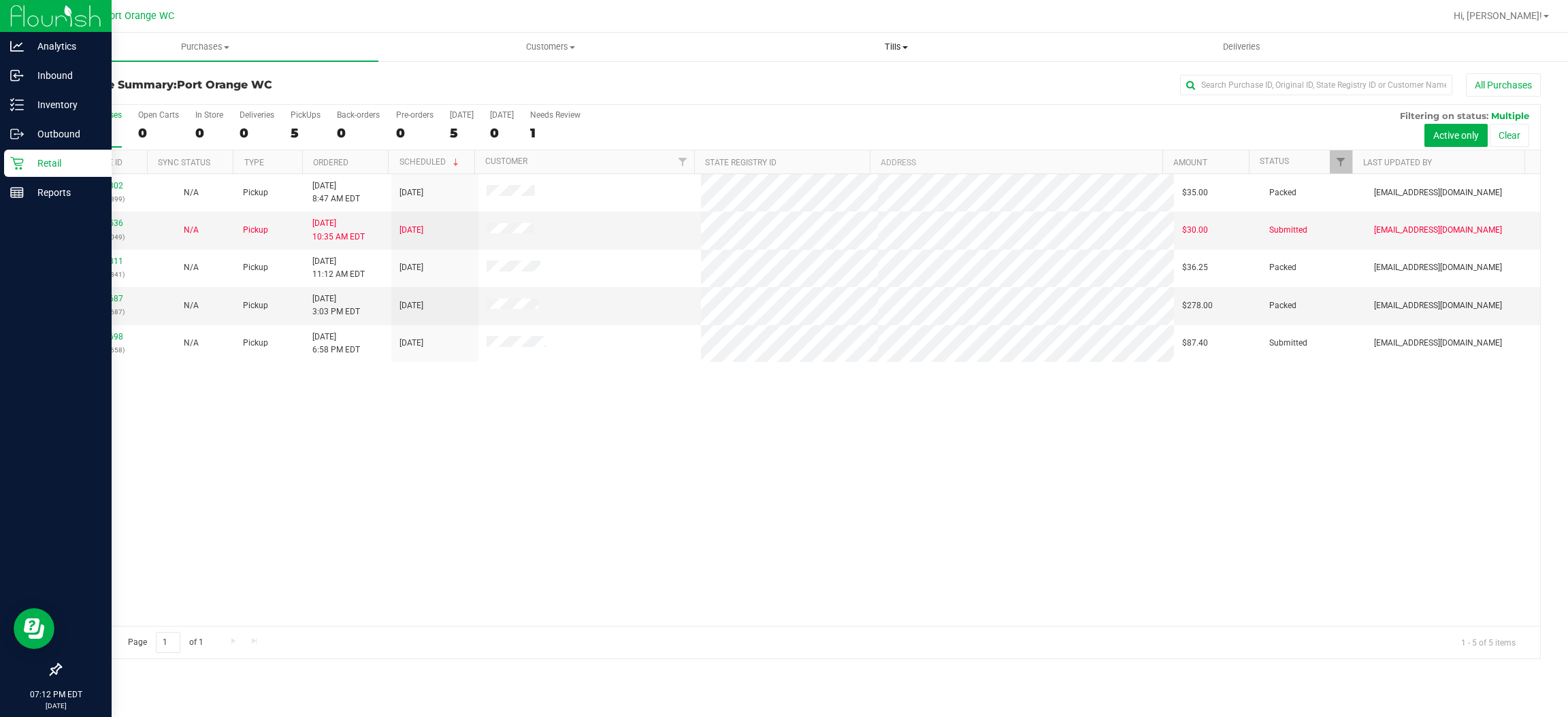
click at [868, 44] on span "Tills" at bounding box center [896, 47] width 344 height 12
click at [851, 79] on li "Manage tills" at bounding box center [896, 82] width 346 height 16
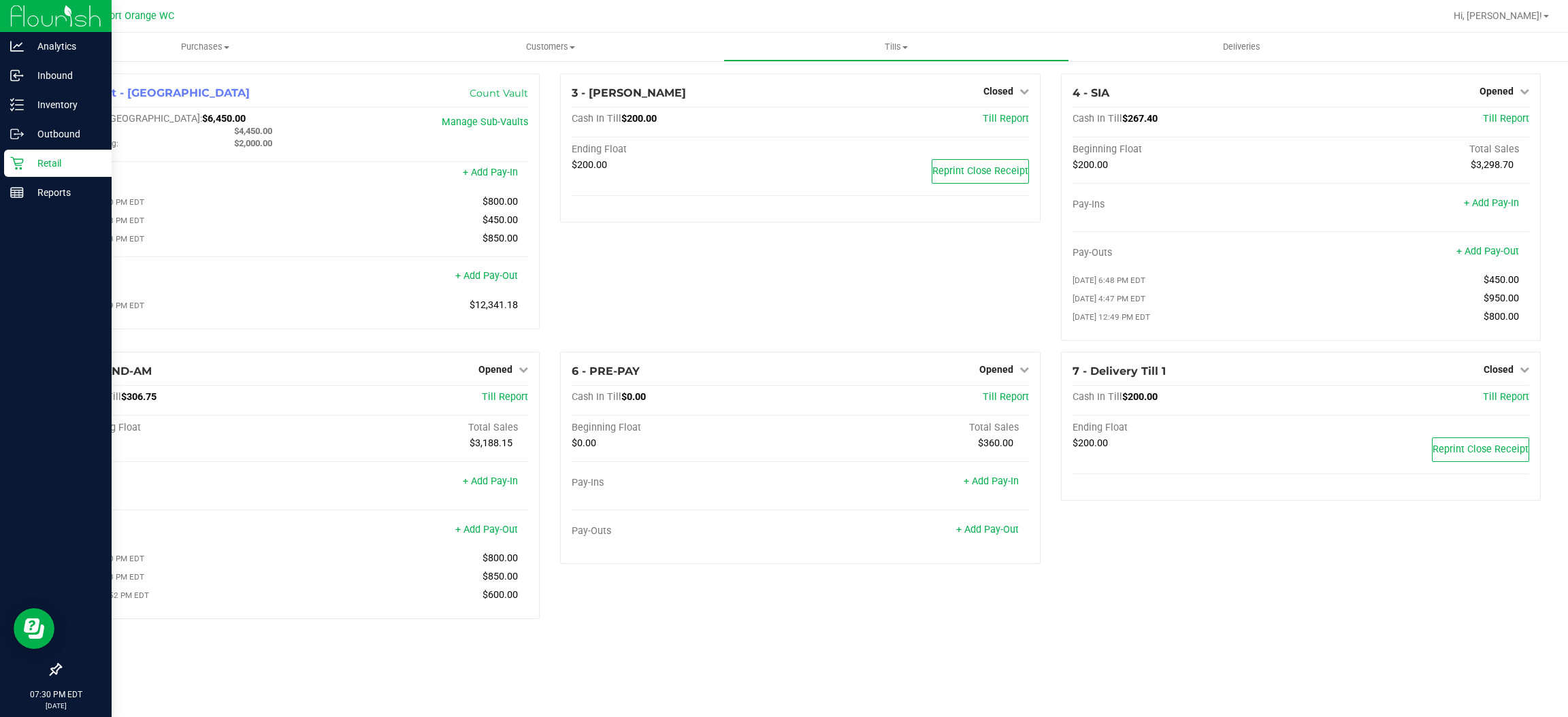
click at [24, 155] on p "Retail" at bounding box center [65, 163] width 82 height 16
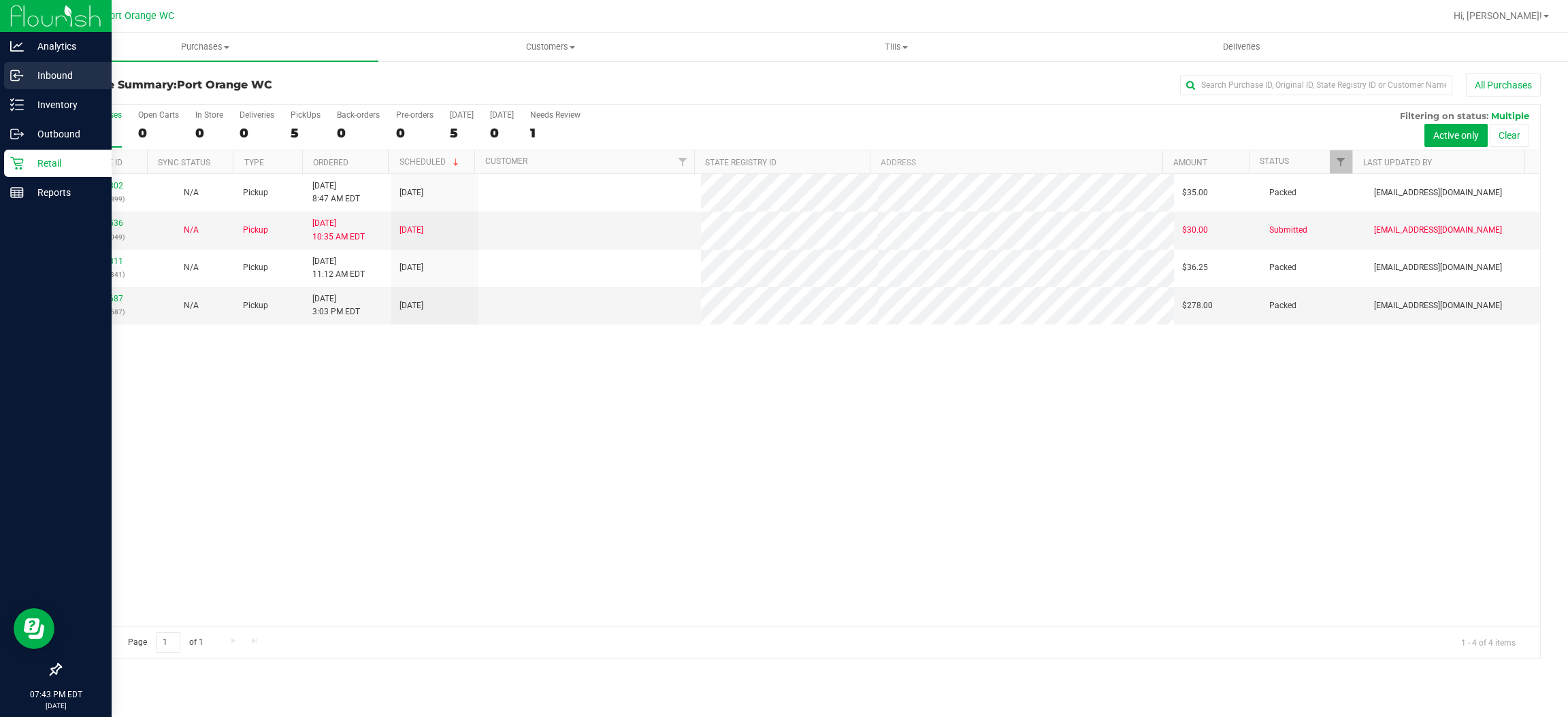
click at [18, 81] on icon at bounding box center [17, 76] width 14 height 14
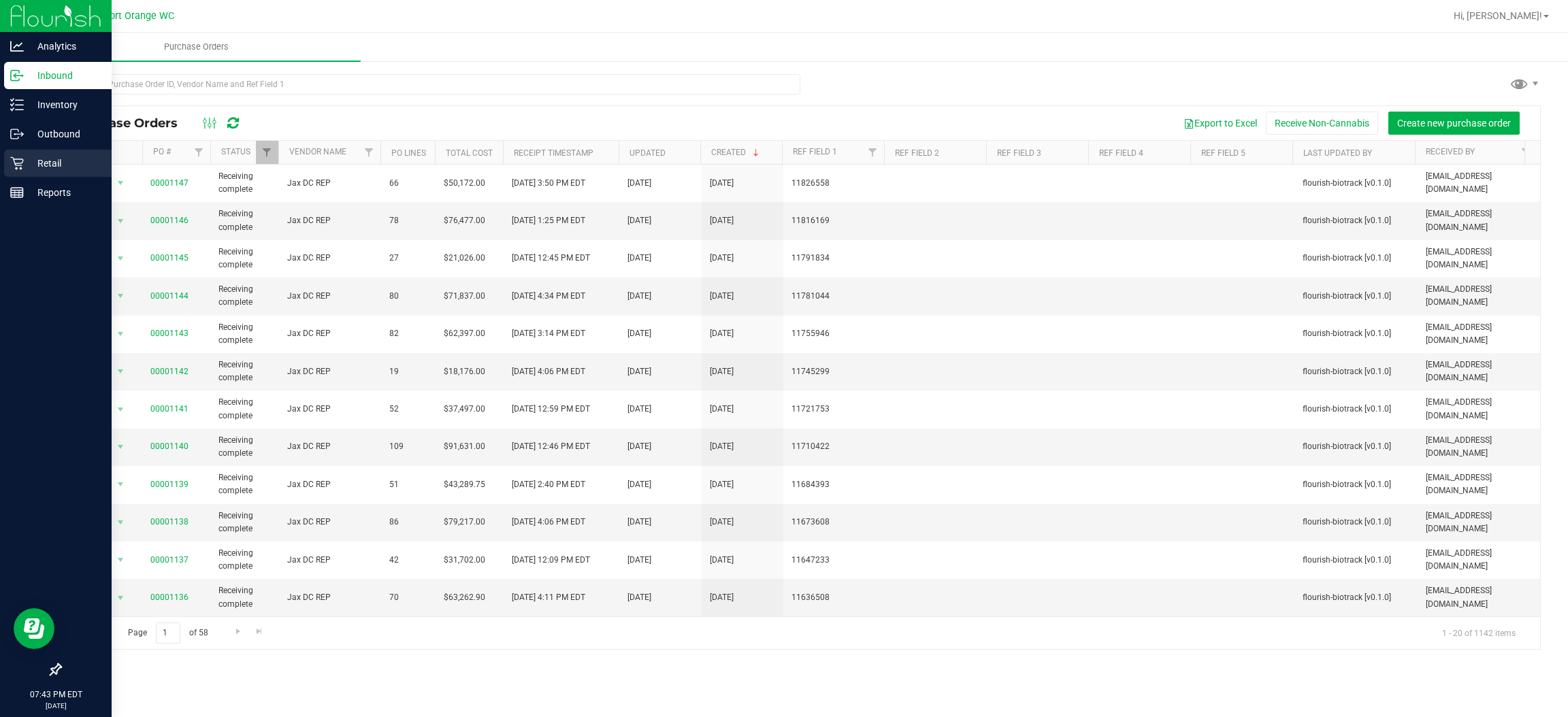
click at [42, 166] on p "Retail" at bounding box center [65, 163] width 82 height 16
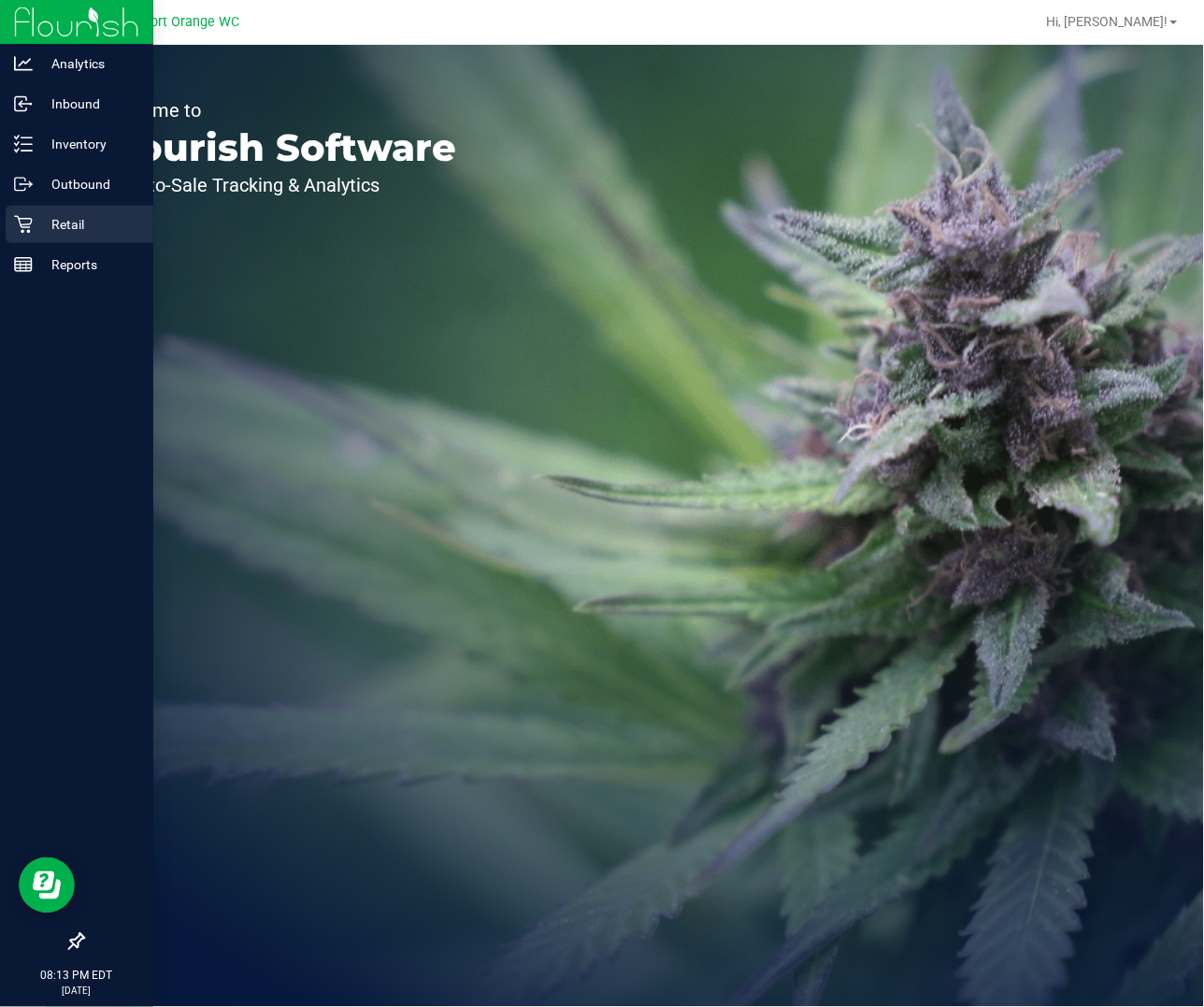
click at [48, 206] on div "Retail" at bounding box center [79, 224] width 148 height 37
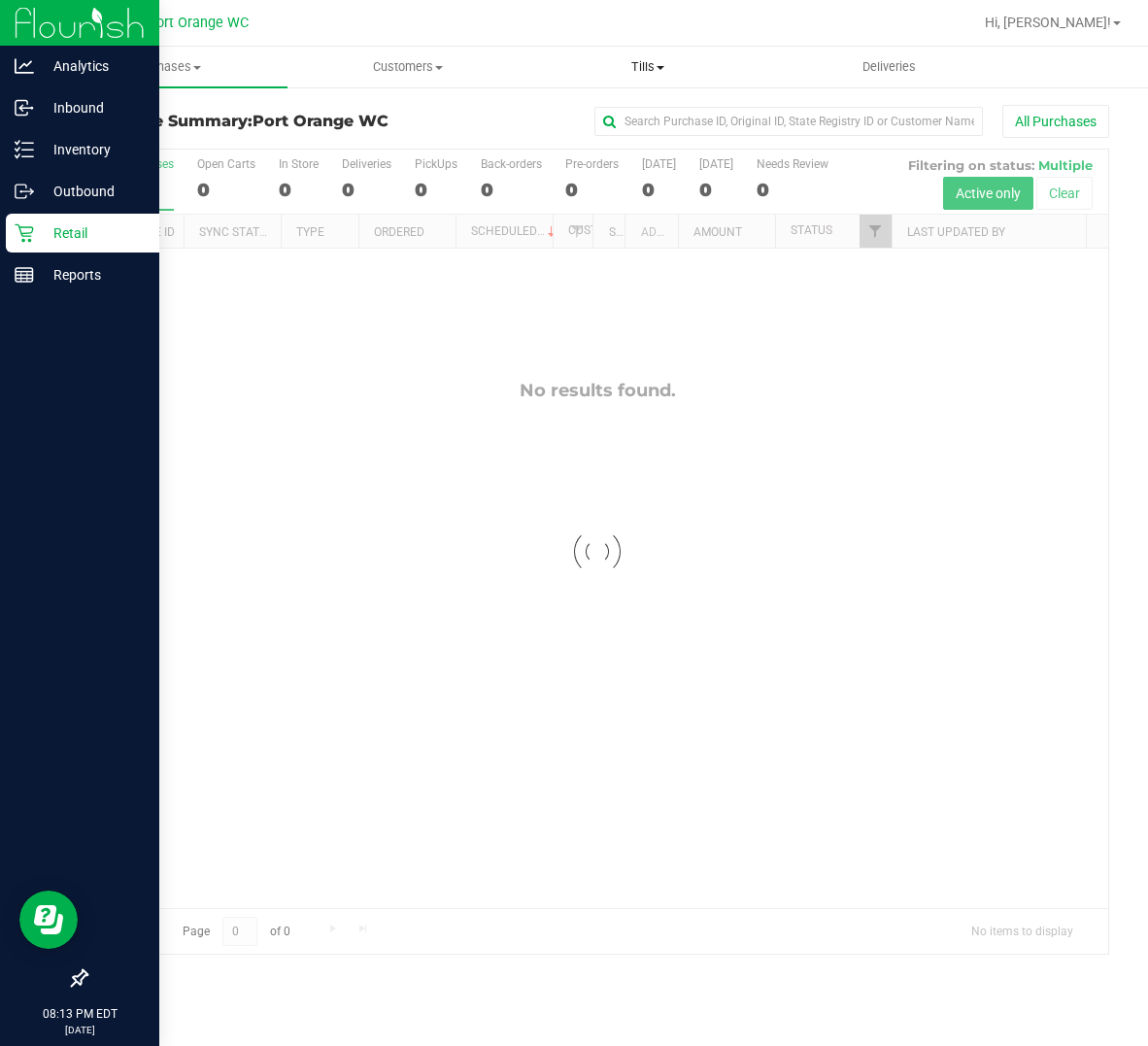
click at [659, 54] on uib-tab-heading "Tills Manage tills Reconcile e-payments" at bounding box center [648, 67] width 239 height 39
click at [555, 118] on span "Manage tills" at bounding box center [592, 117] width 131 height 17
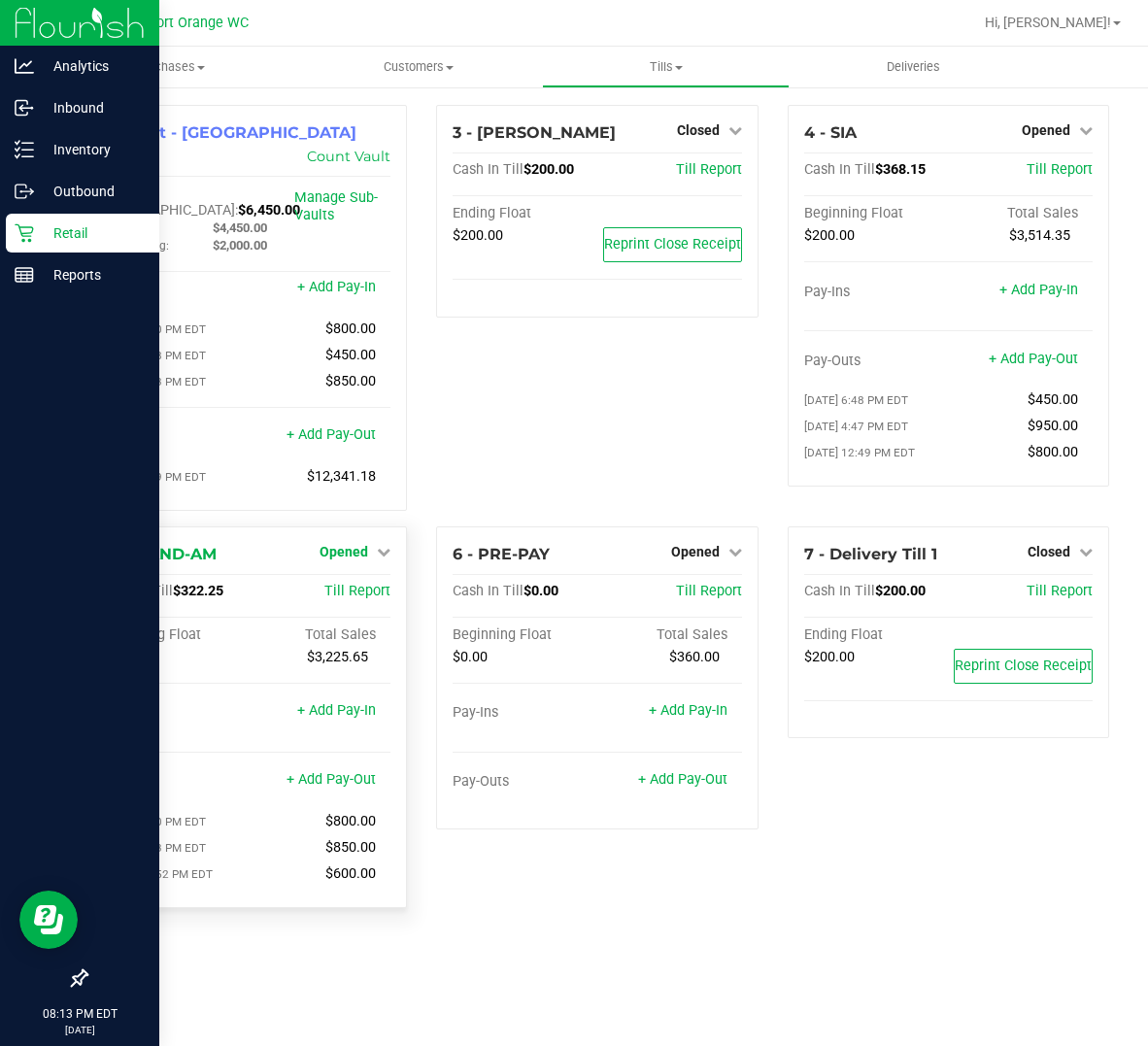
click at [355, 544] on span "Opened" at bounding box center [344, 552] width 49 height 16
click at [353, 584] on link "Close Till" at bounding box center [347, 591] width 52 height 16
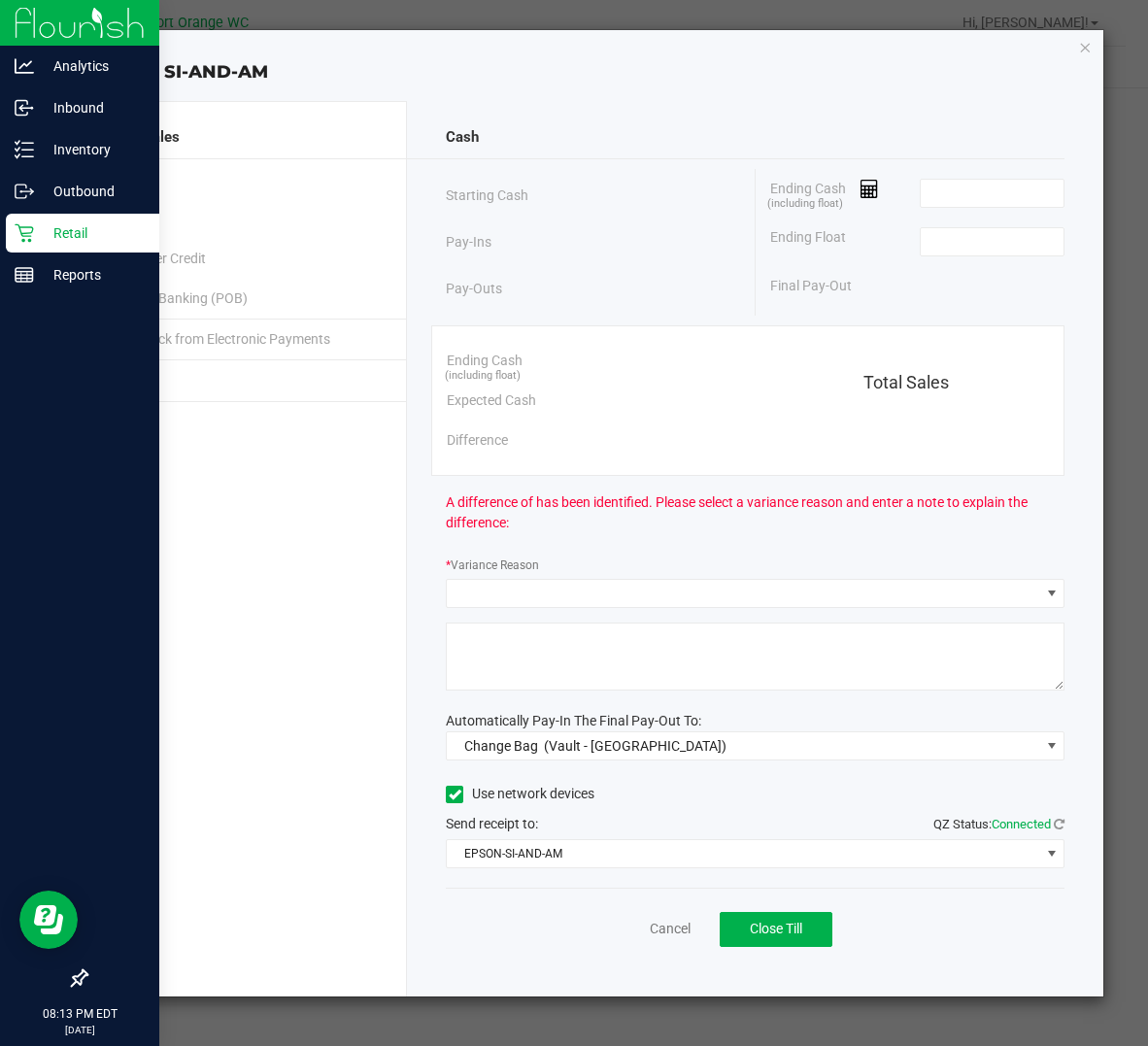
click at [949, 167] on div "Cash Starting Cash Pay-Ins Pay-Outs Ending Cash (including float) Ending Float …" at bounding box center [755, 549] width 696 height 895
click at [945, 180] on input at bounding box center [992, 193] width 143 height 27
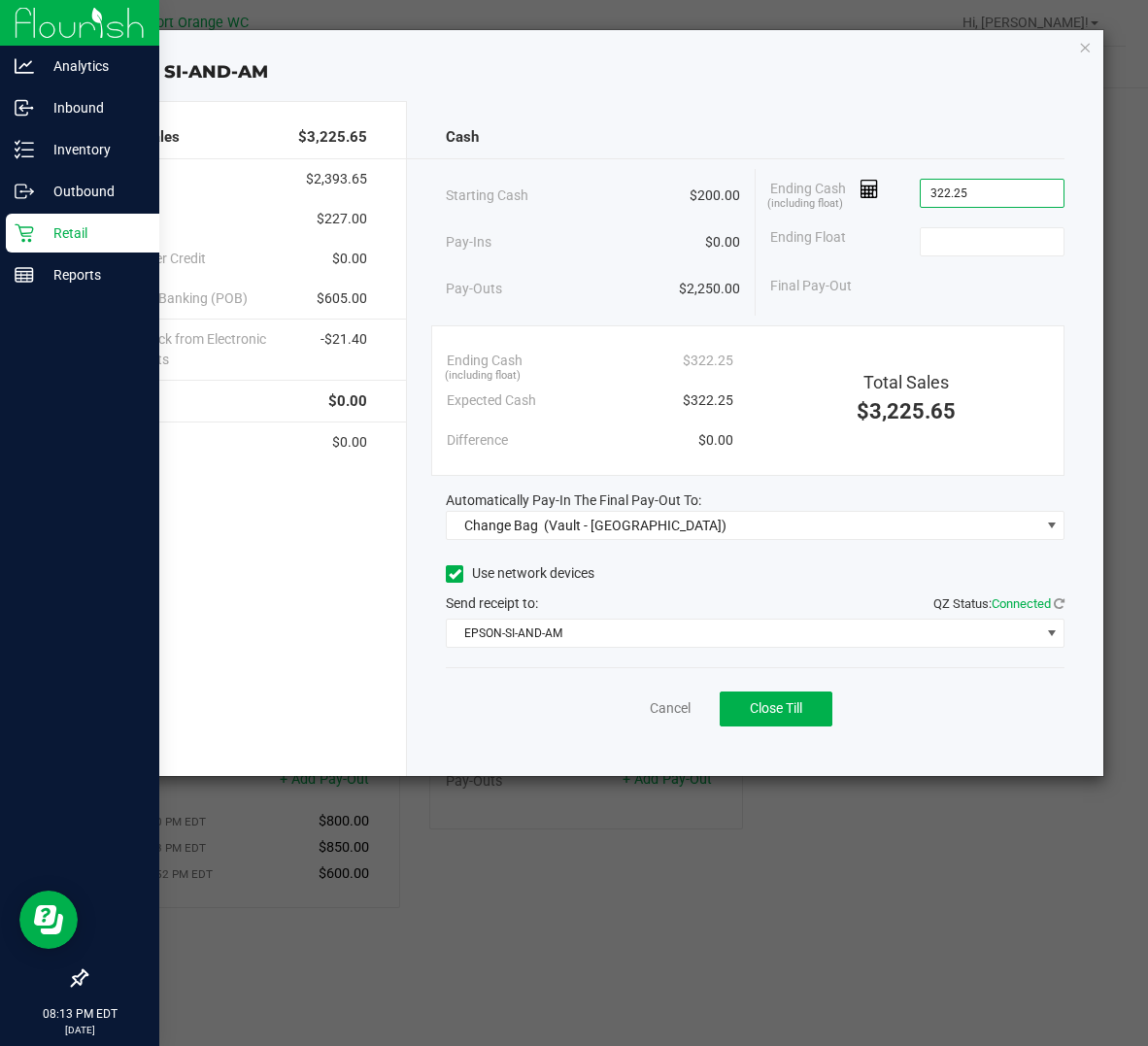
type input "$322.25"
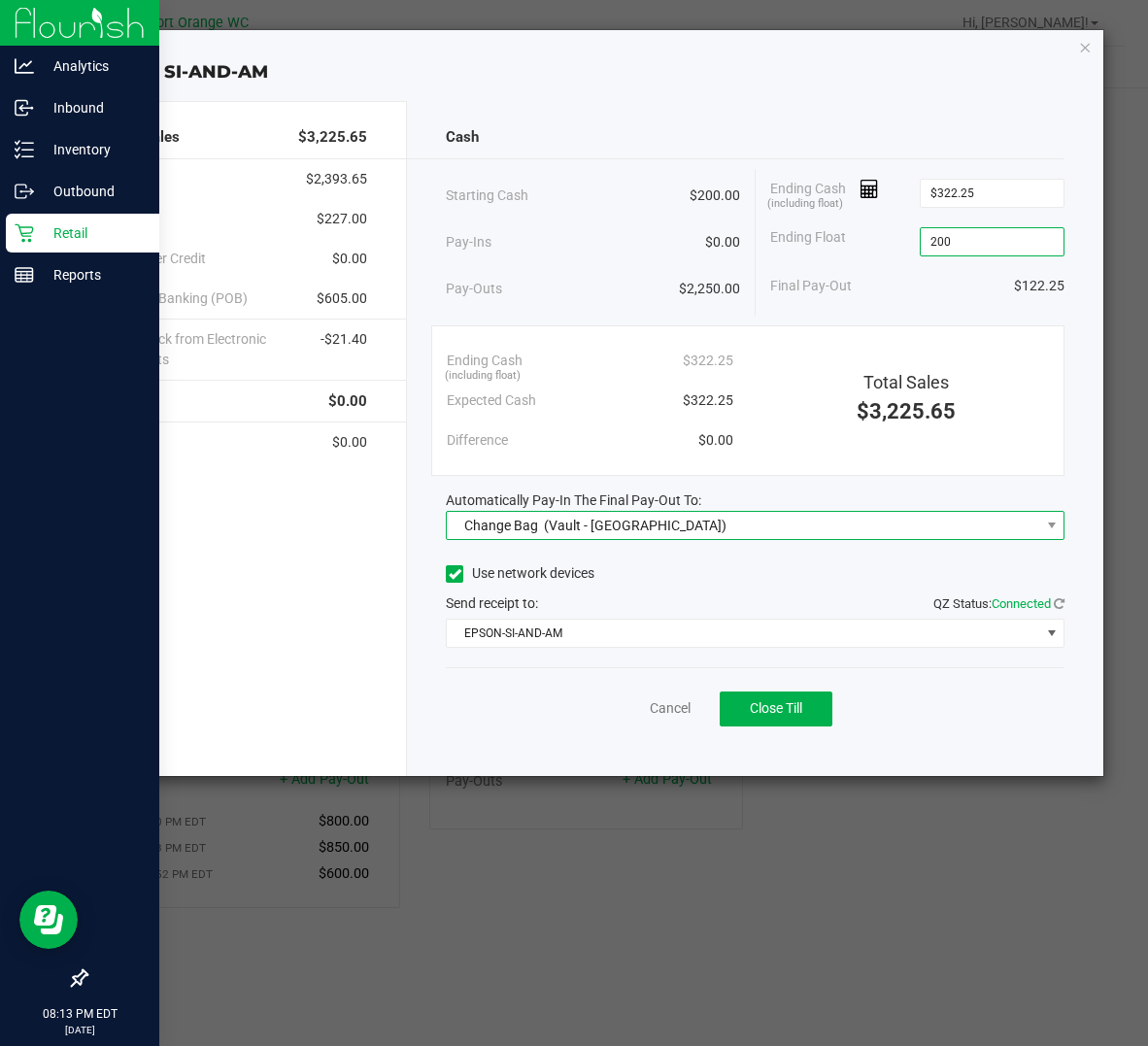
type input "$200.00"
click at [551, 513] on div "Change Bag (Vault - Port Orange)" at bounding box center [591, 525] width 272 height 35
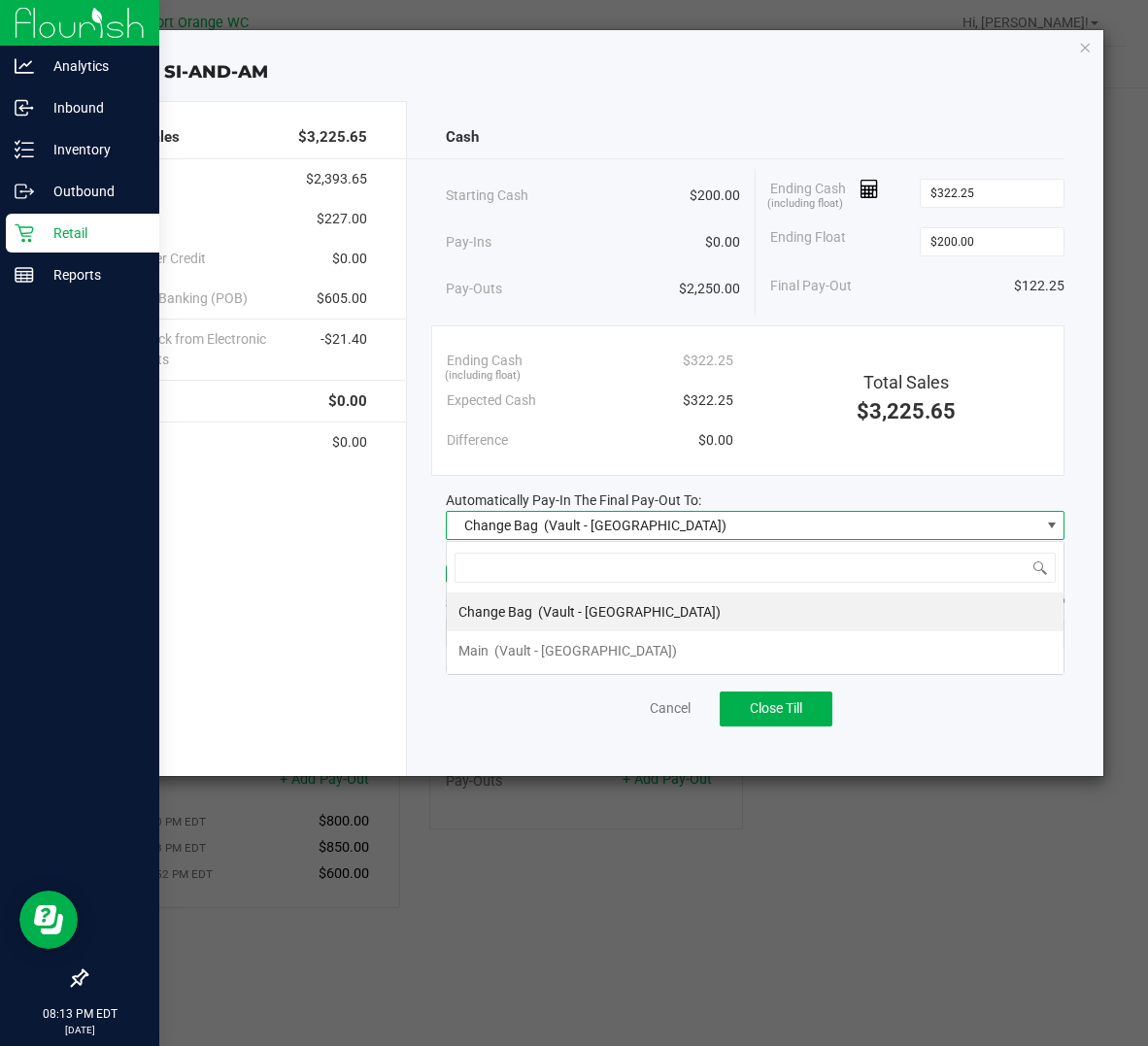
scroll to position [30, 618]
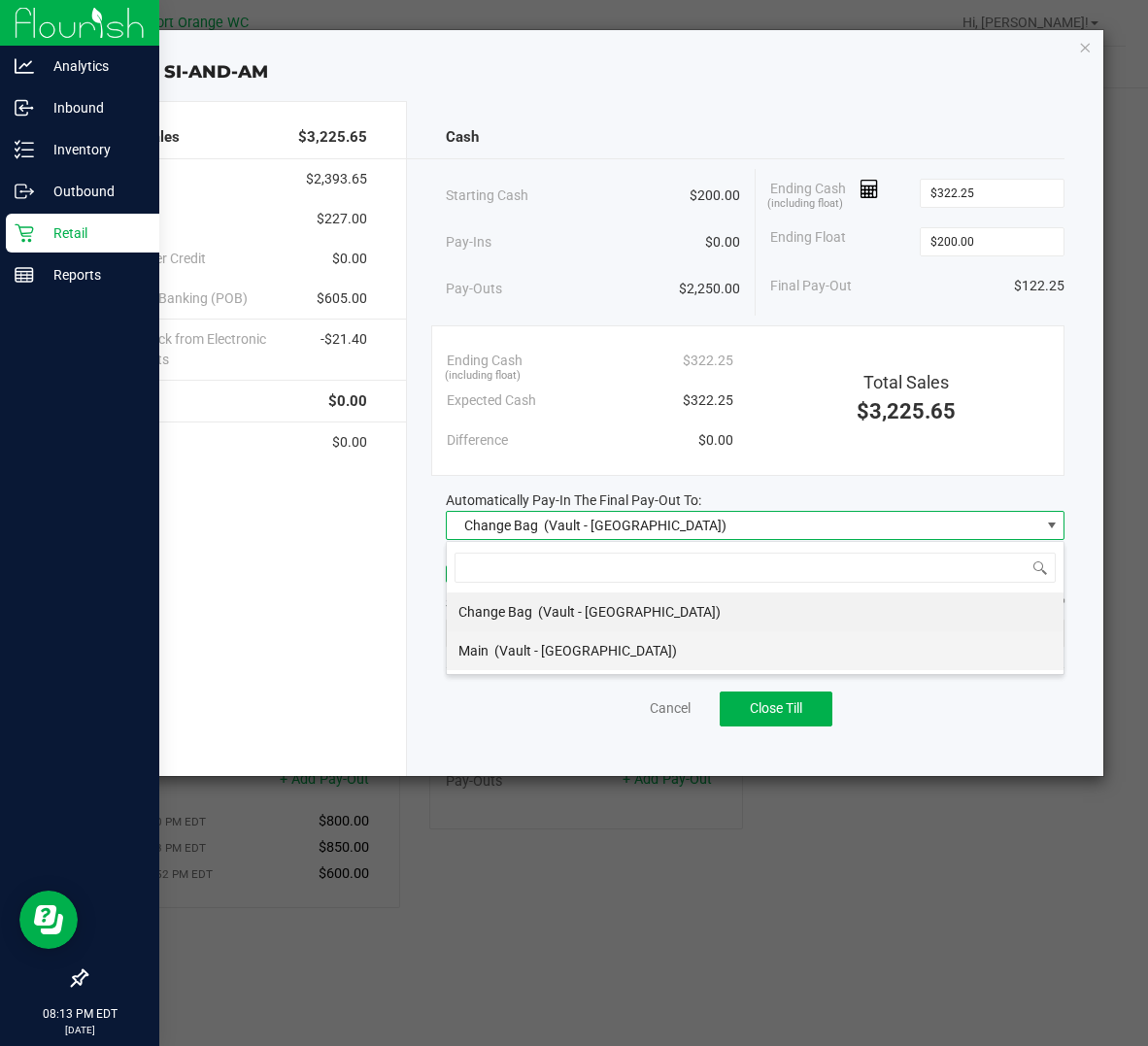
click at [545, 664] on div "Main (Vault - Port Orange)" at bounding box center [567, 651] width 219 height 35
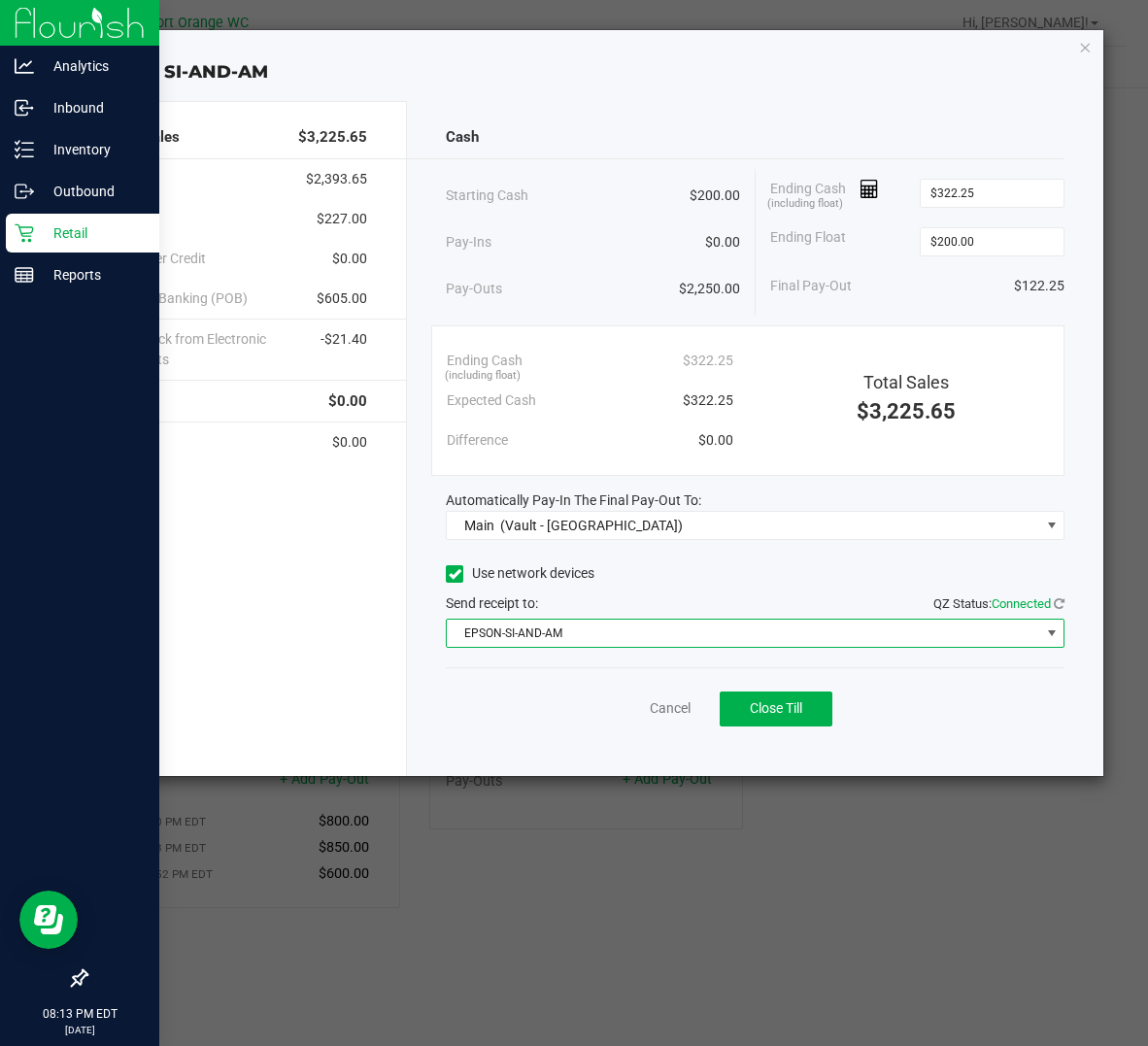
click at [553, 637] on span "EPSON-SI-AND-AM" at bounding box center [743, 633] width 592 height 27
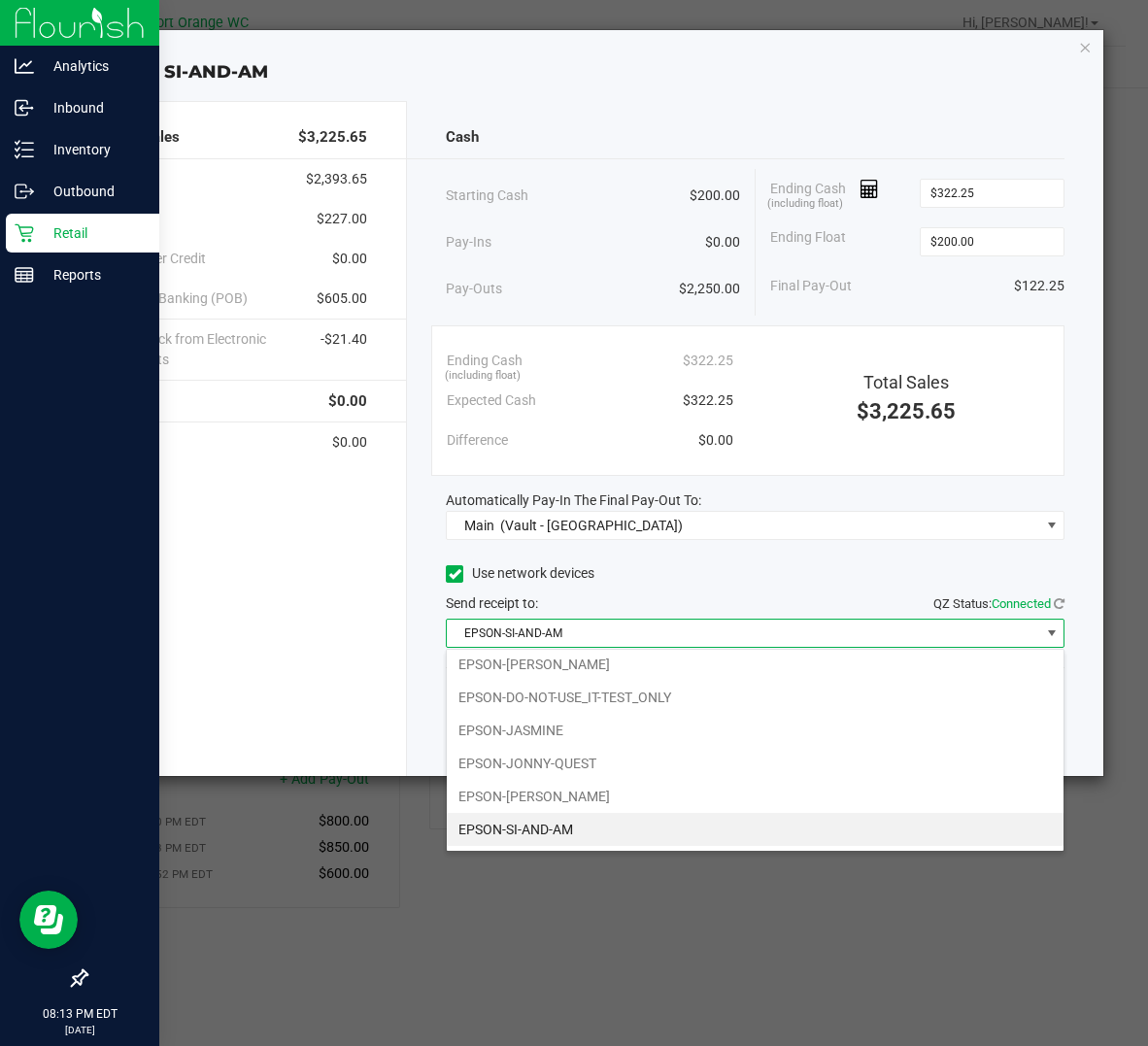
click at [556, 638] on span "EPSON-SI-AND-AM" at bounding box center [743, 633] width 592 height 27
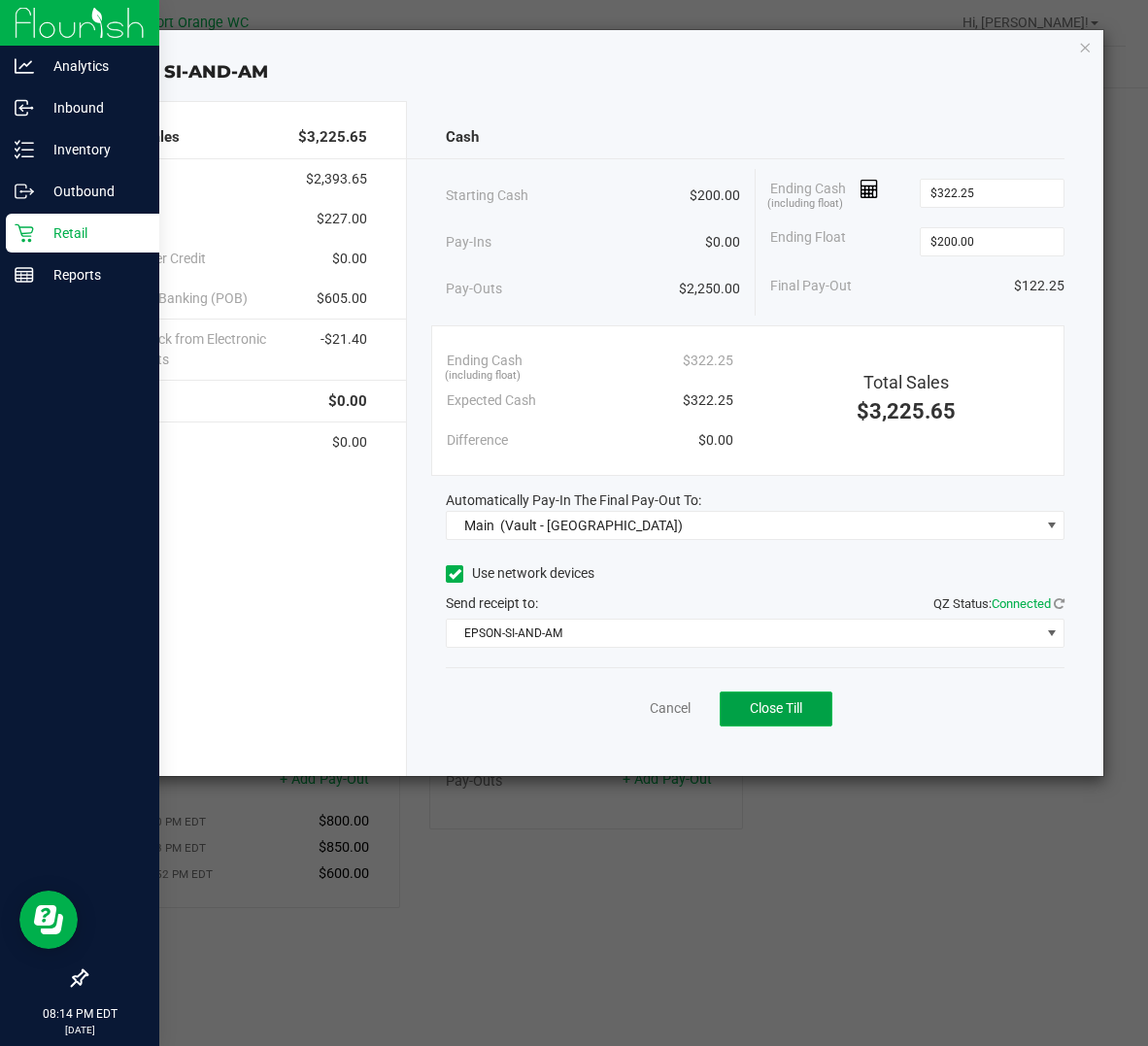
click at [751, 708] on span "Close Till" at bounding box center [776, 708] width 52 height 16
